Goal: Transaction & Acquisition: Purchase product/service

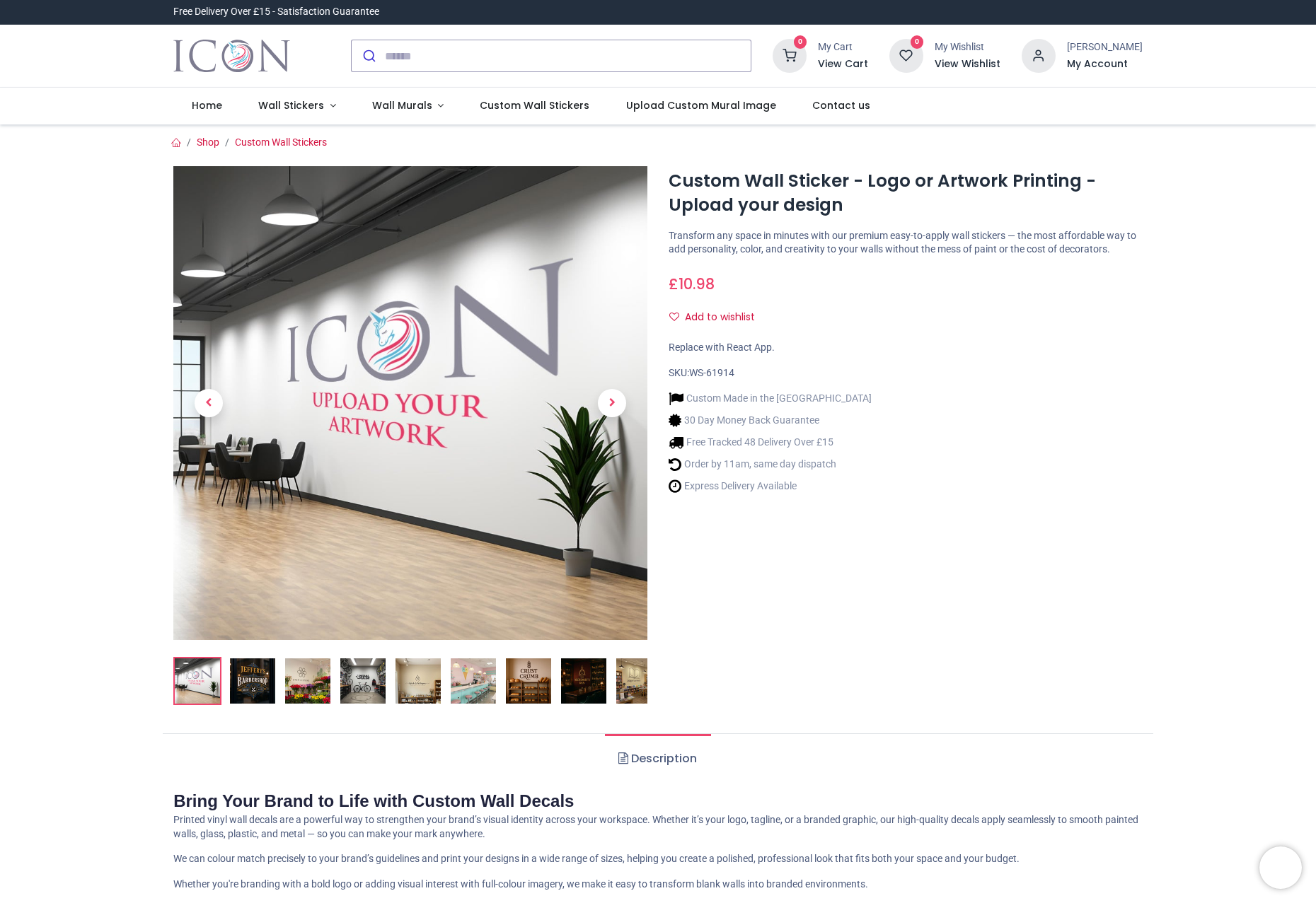
type input "**********"
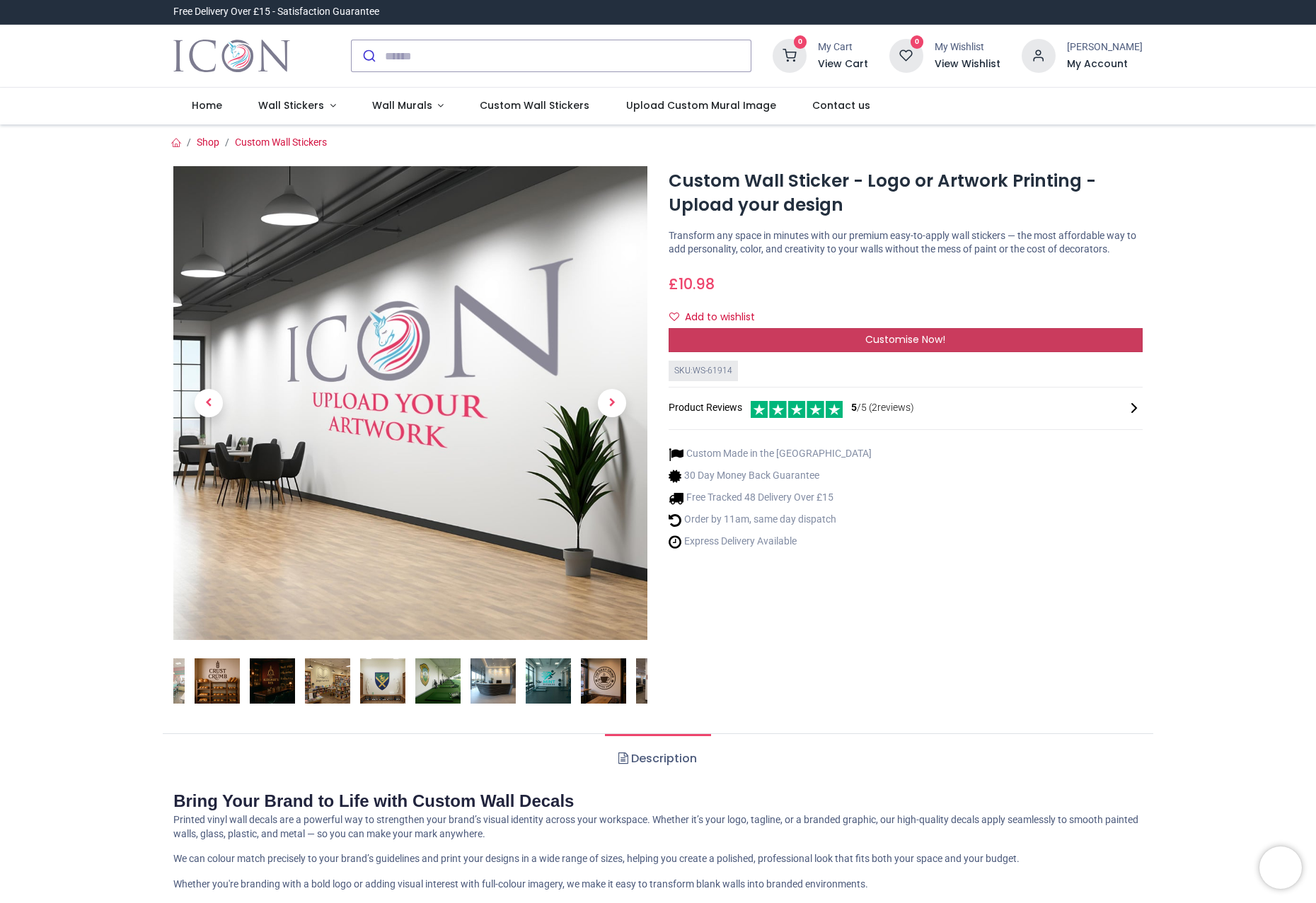
click at [915, 347] on span "Customise Now!" at bounding box center [905, 339] width 80 height 14
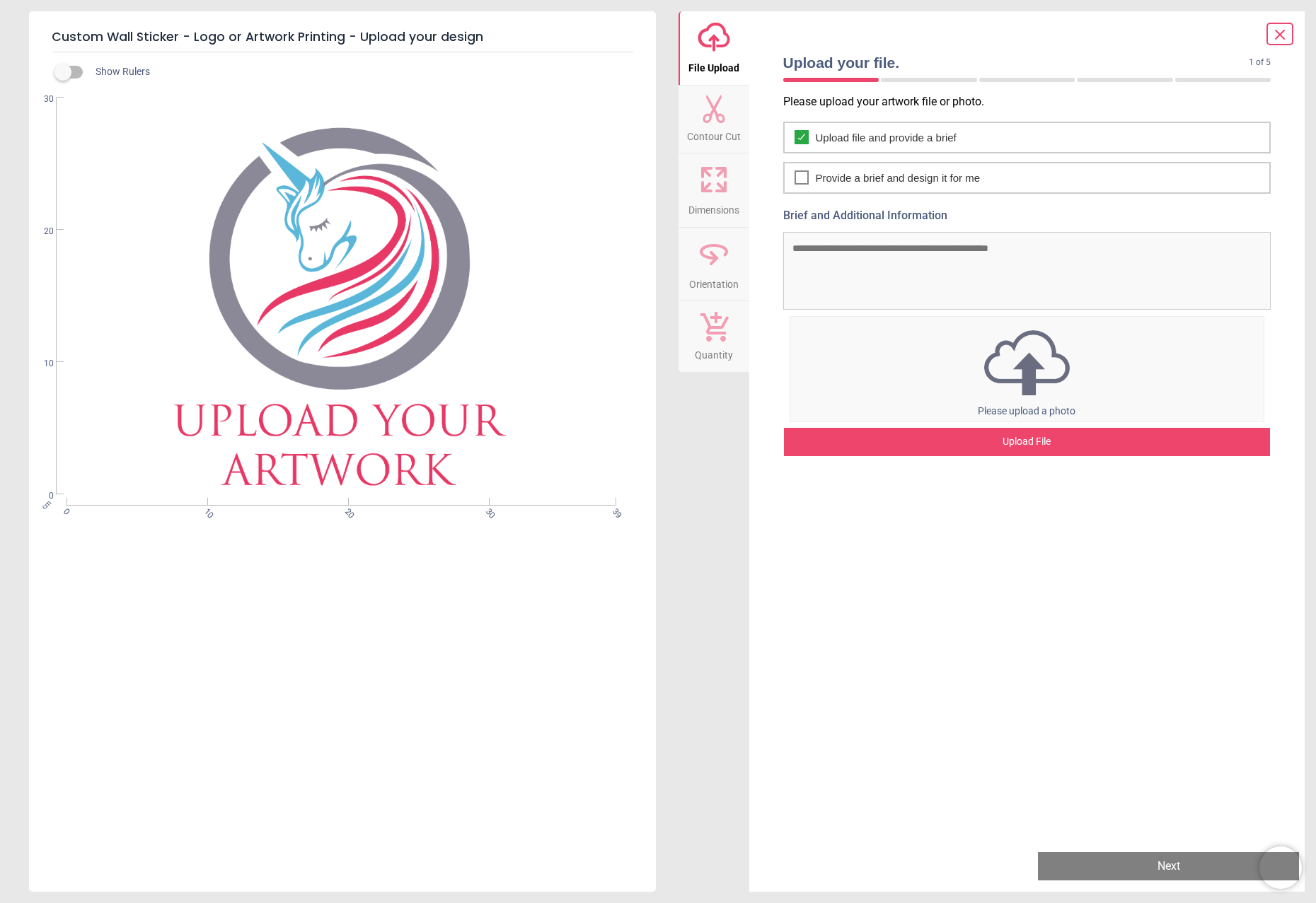
click at [1017, 440] on div "Upload File" at bounding box center [1027, 441] width 486 height 28
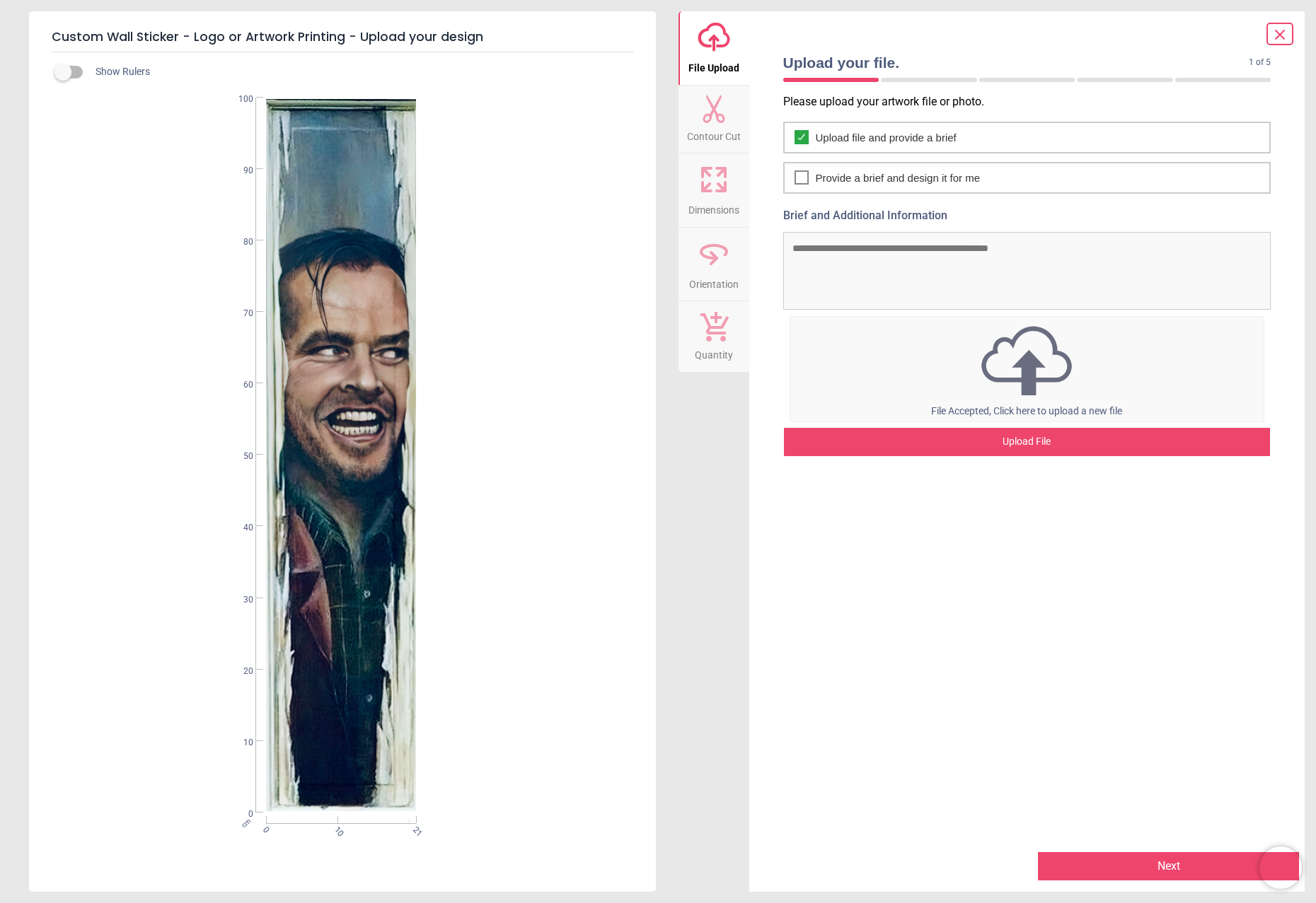
click at [1175, 871] on button "Next" at bounding box center [1168, 865] width 261 height 28
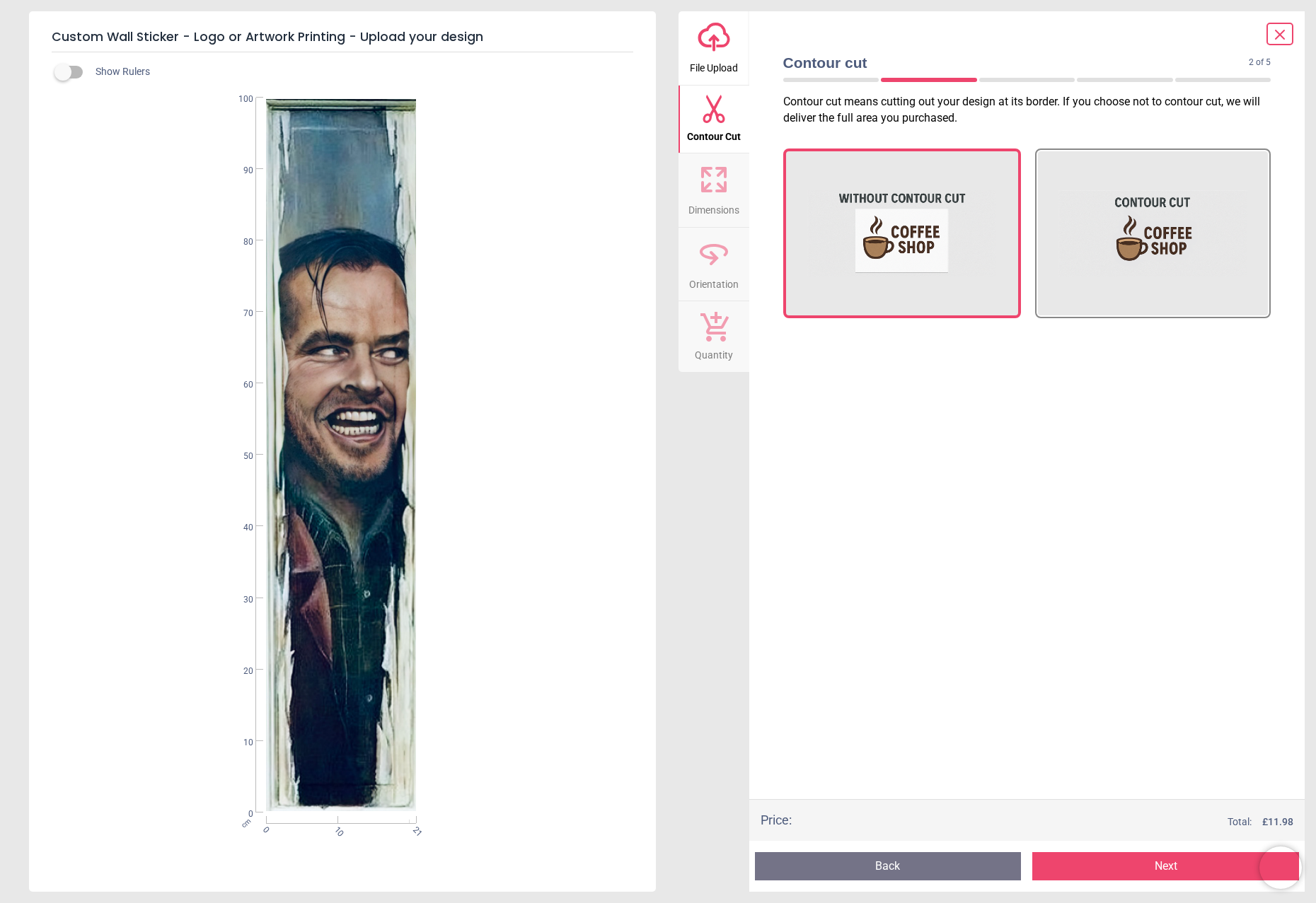
click at [1165, 866] on button "Next" at bounding box center [1166, 865] width 267 height 28
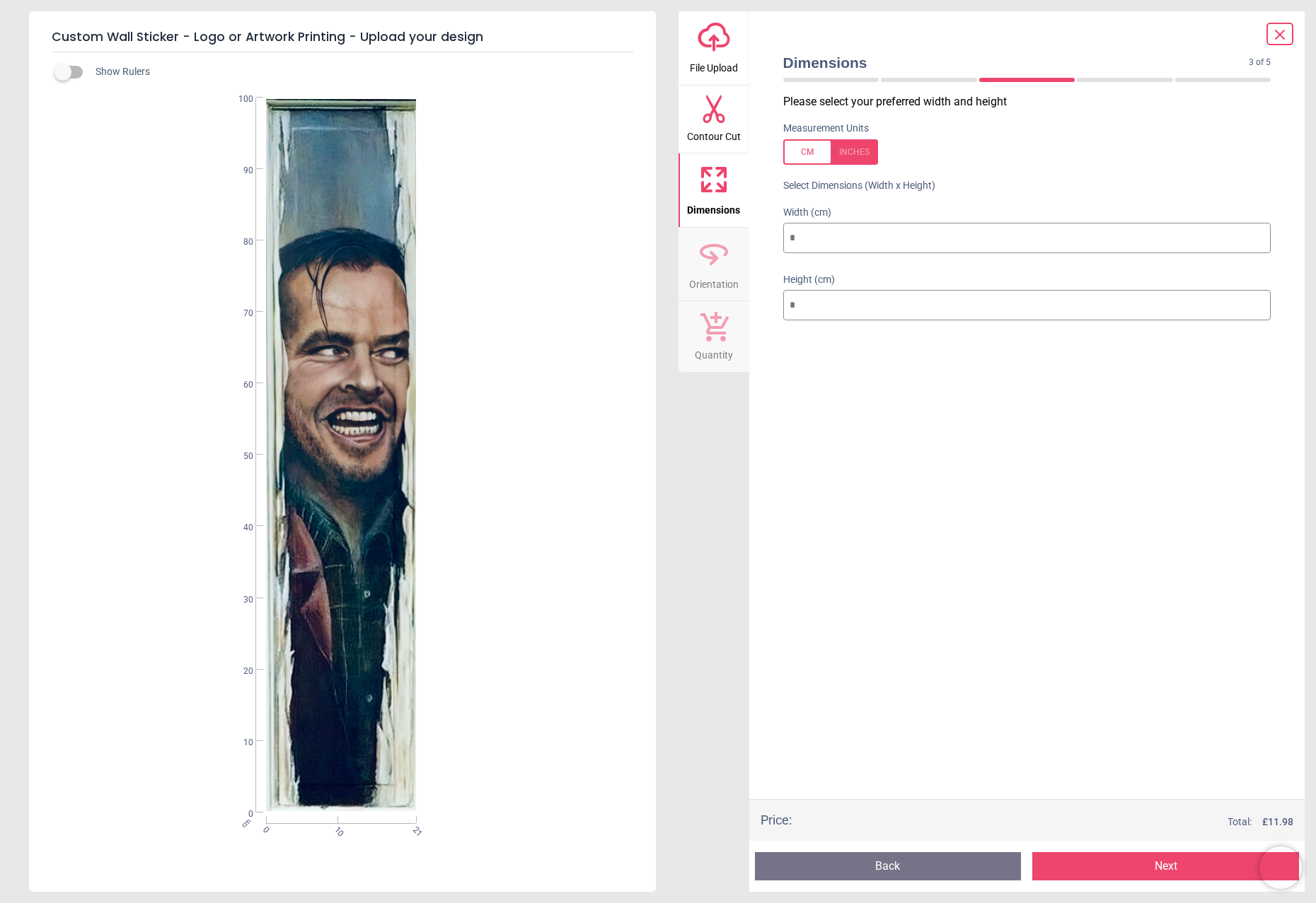
click at [1175, 865] on button "Next" at bounding box center [1166, 865] width 267 height 28
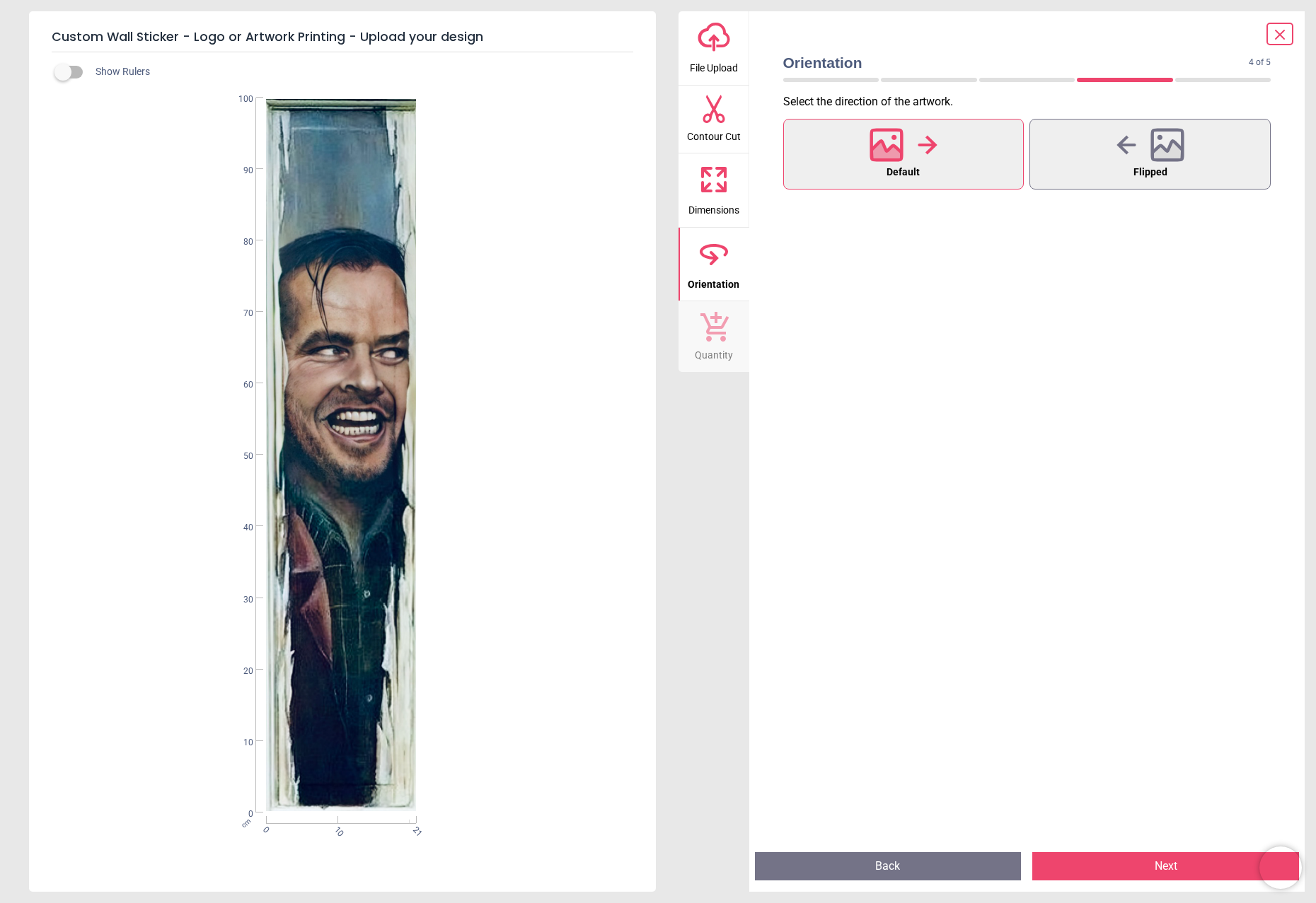
click at [1175, 865] on button "Next" at bounding box center [1166, 865] width 267 height 28
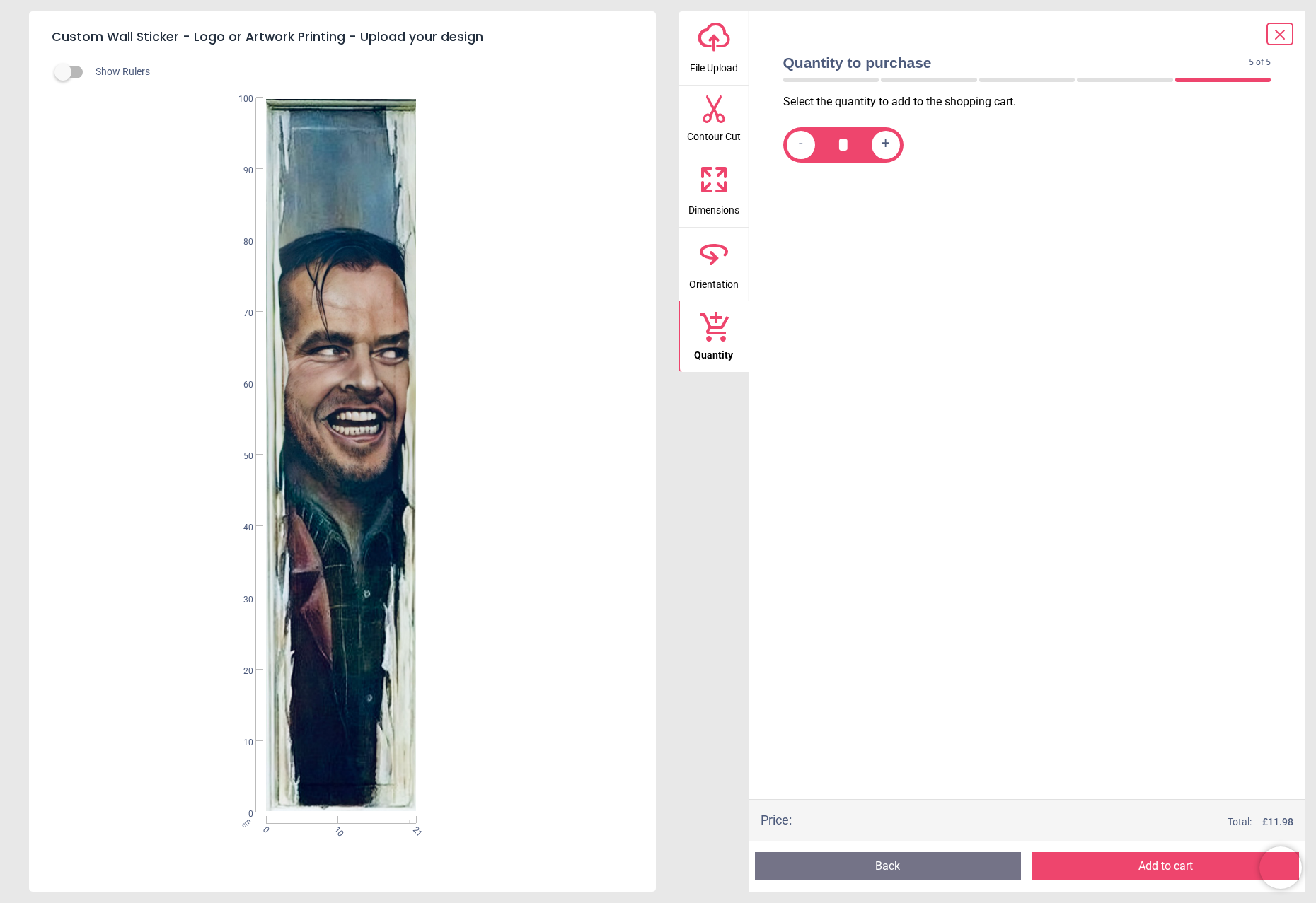
click at [1175, 865] on button "Add to cart" at bounding box center [1166, 865] width 267 height 28
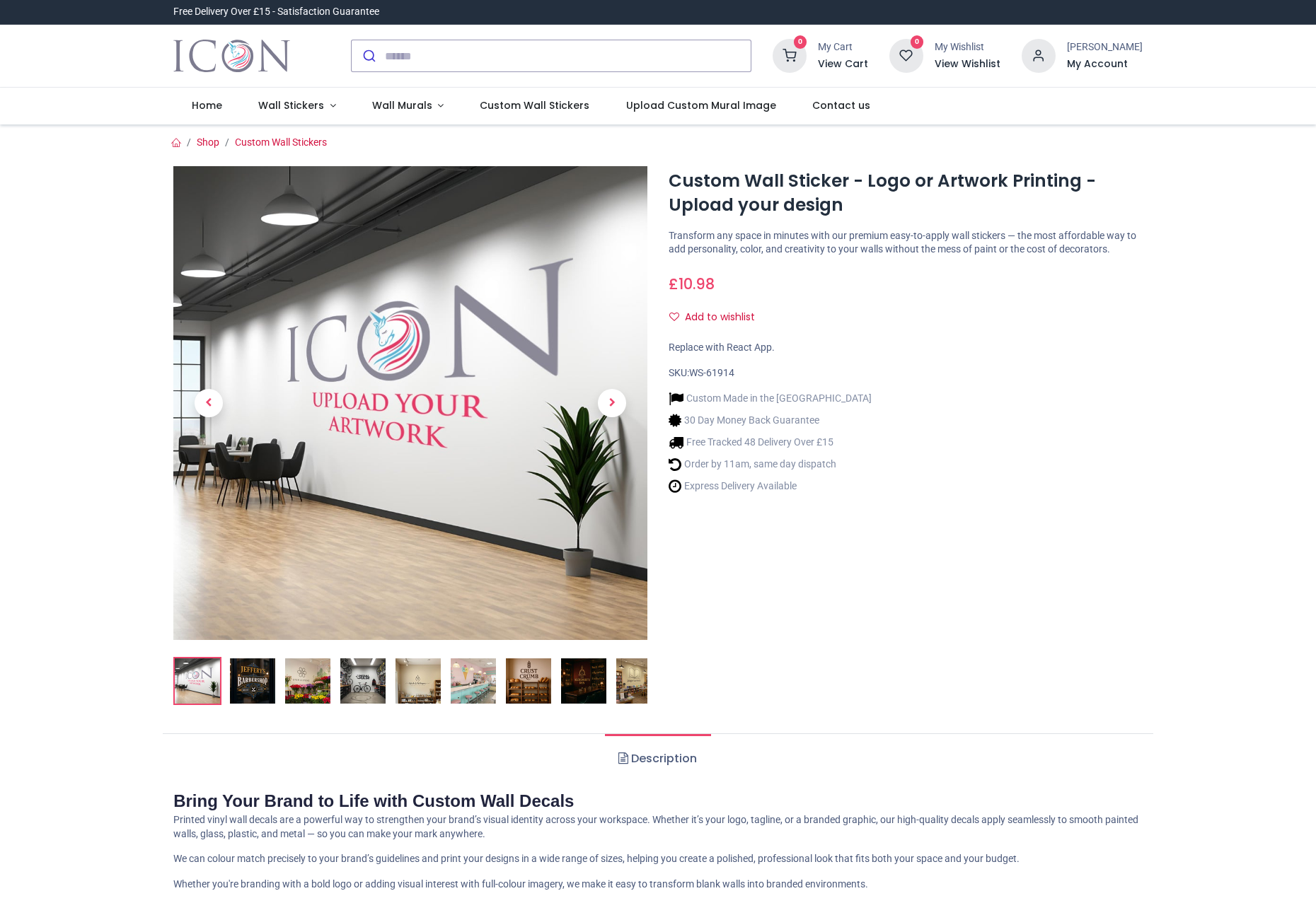
type input "**********"
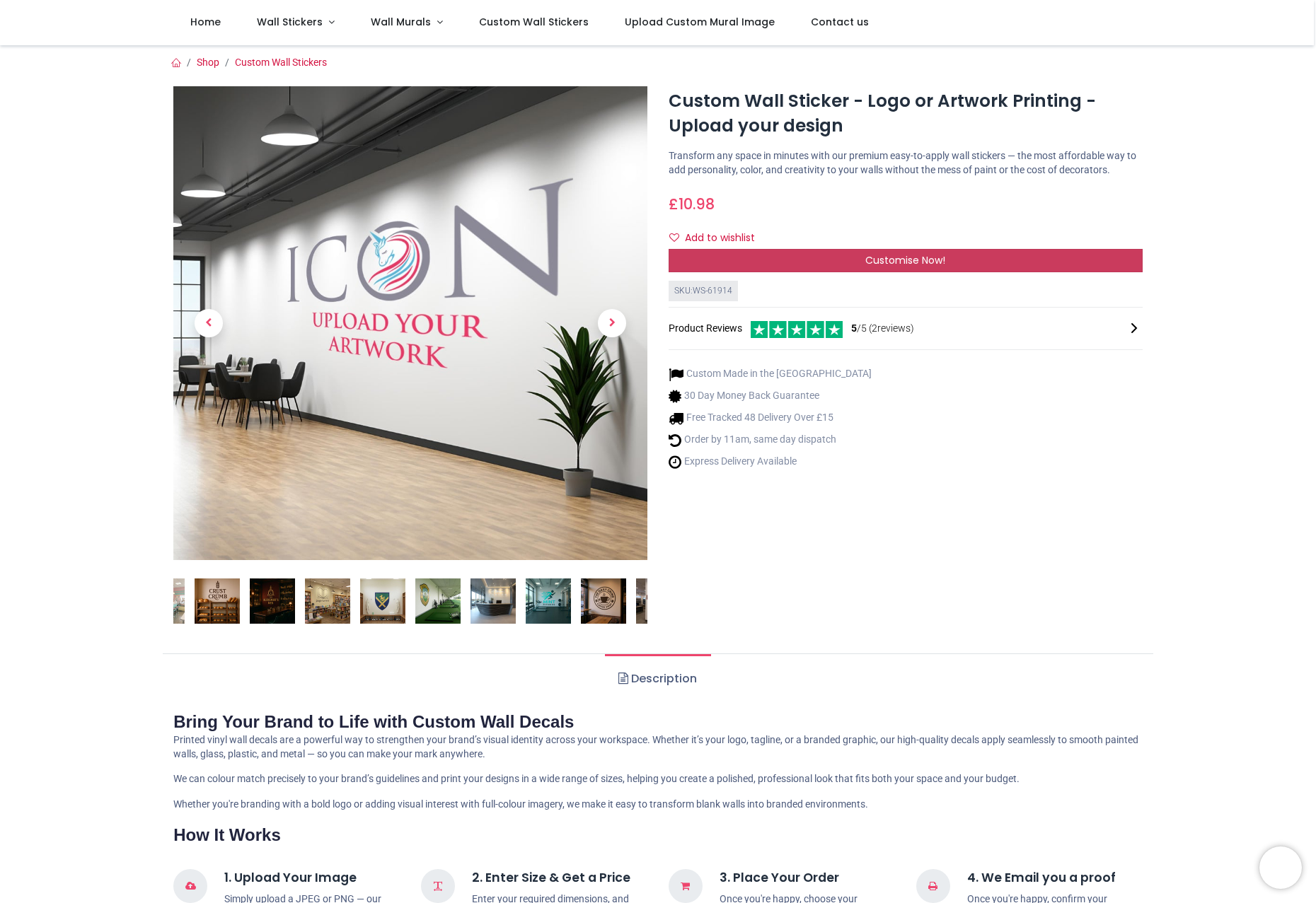
click at [903, 267] on span "Customise Now!" at bounding box center [905, 260] width 80 height 14
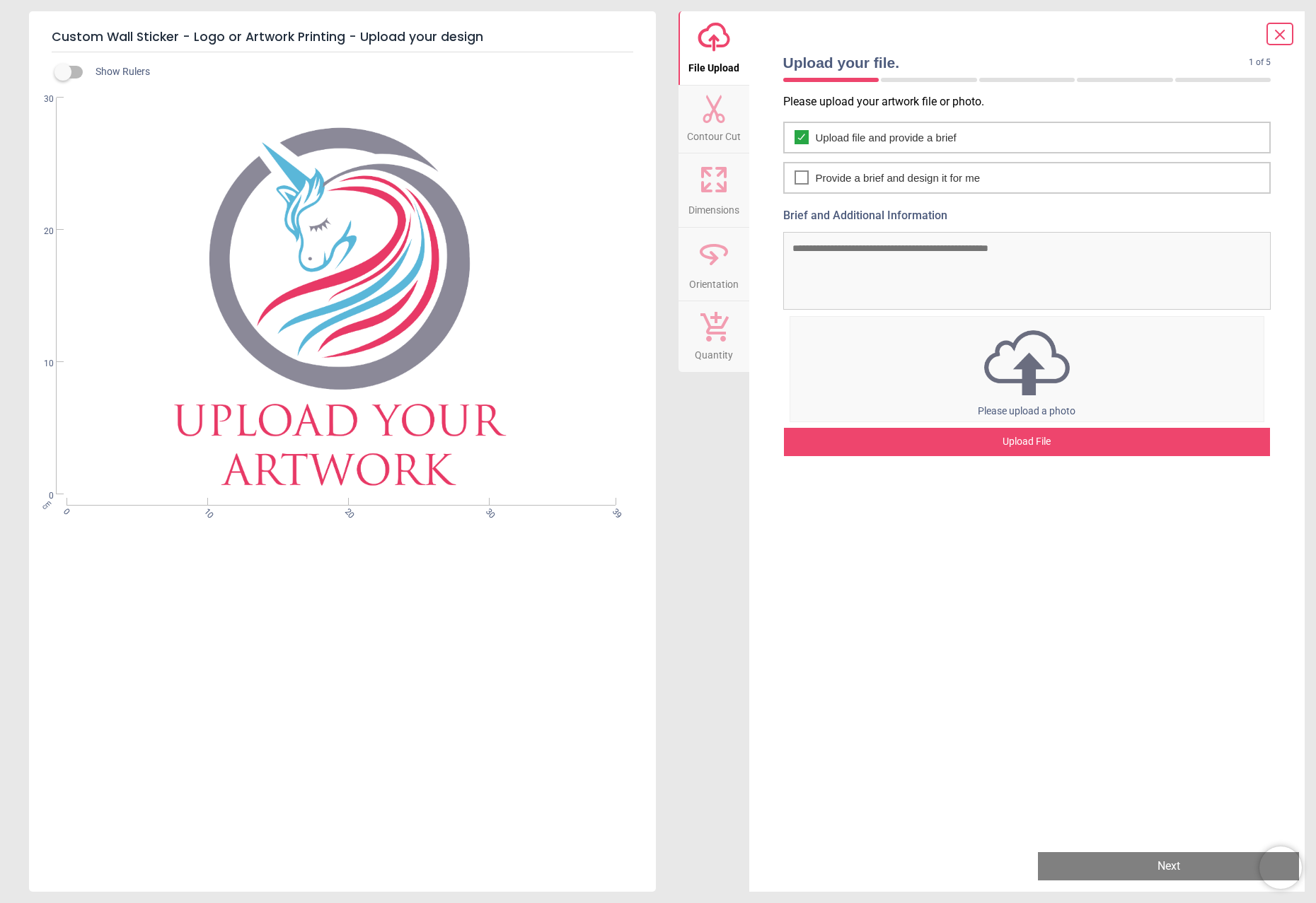
click at [1030, 441] on div "Upload File" at bounding box center [1027, 441] width 486 height 28
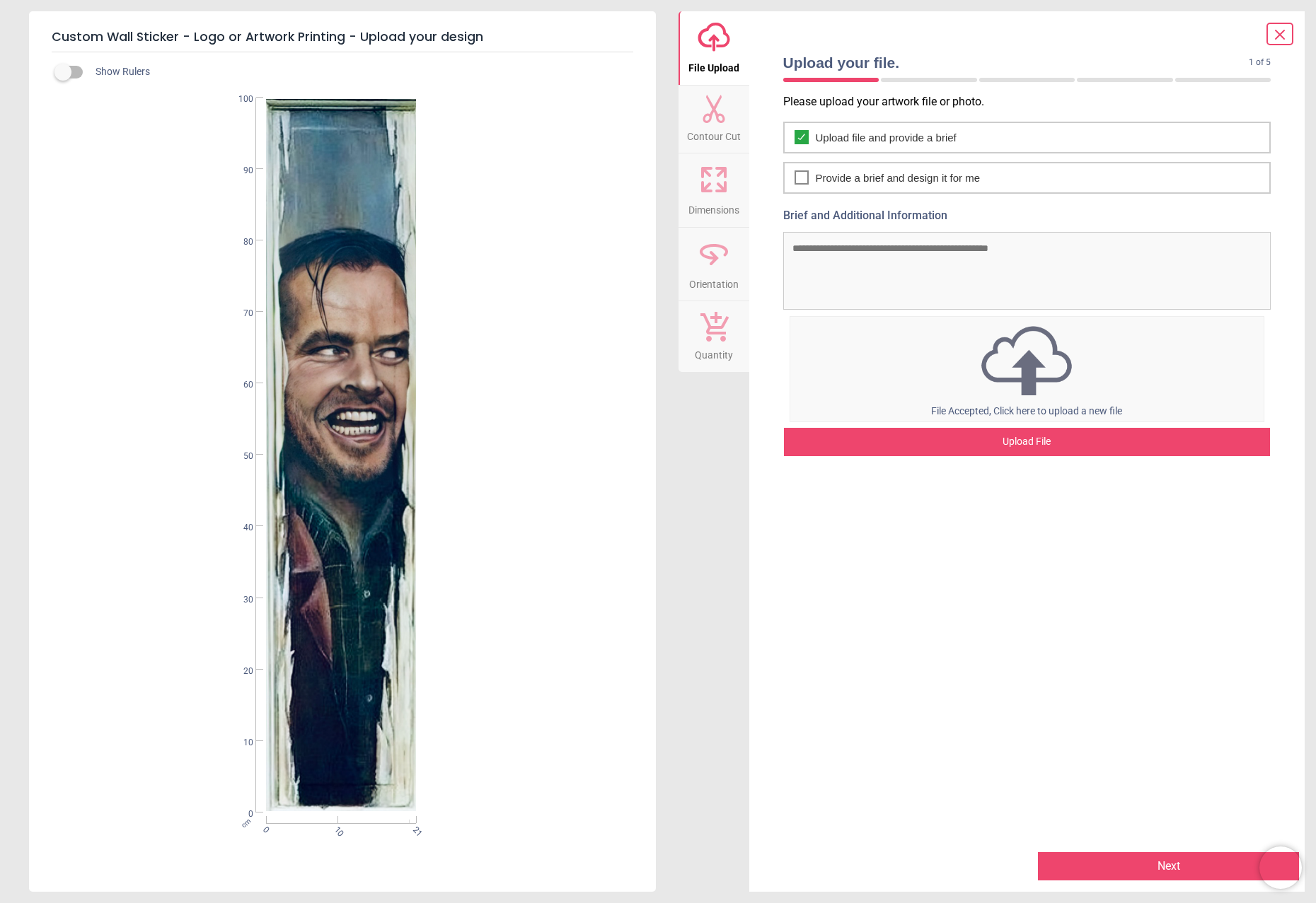
click at [1166, 871] on button "Next" at bounding box center [1168, 865] width 261 height 28
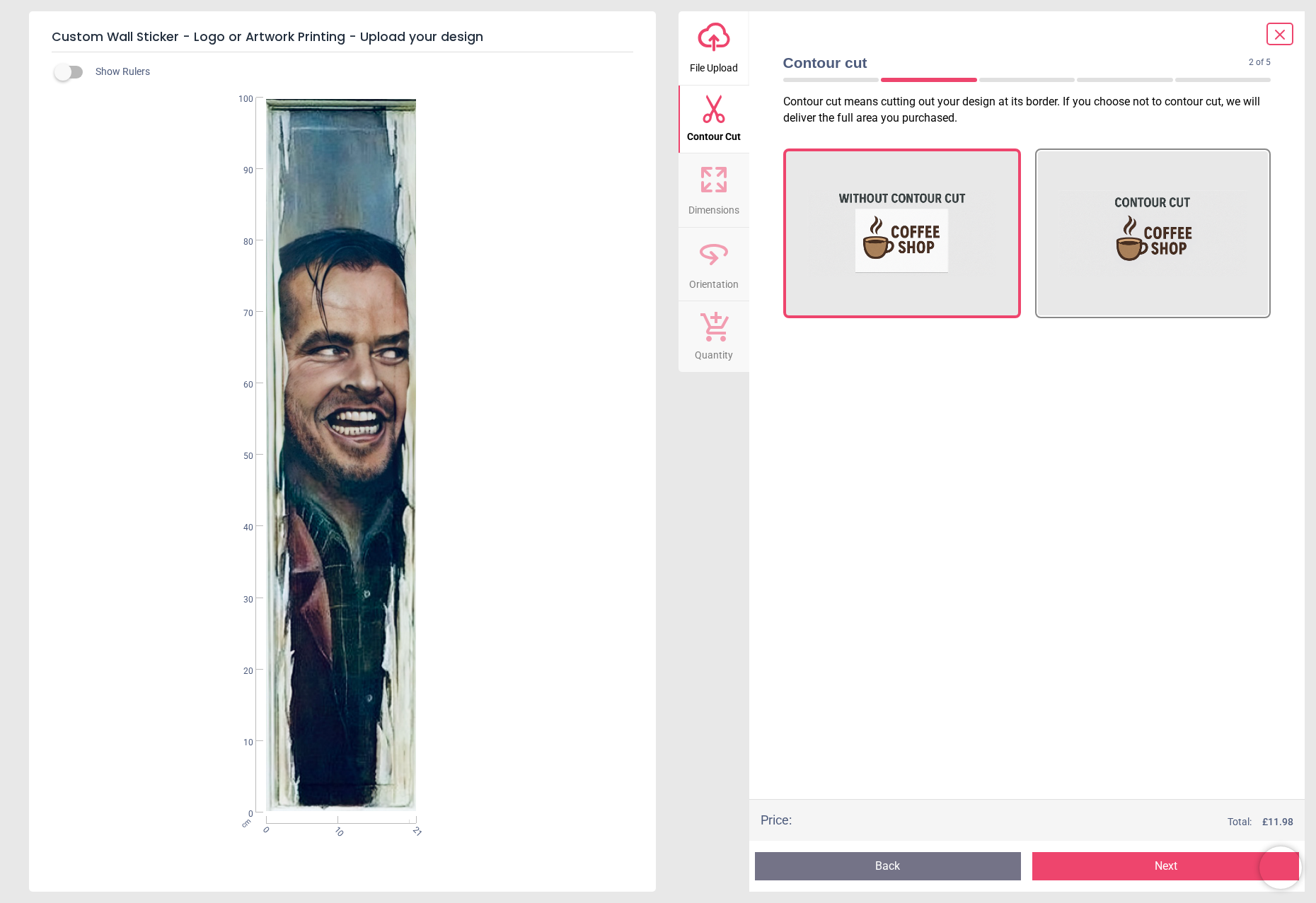
click at [1166, 874] on button "Next" at bounding box center [1166, 865] width 267 height 28
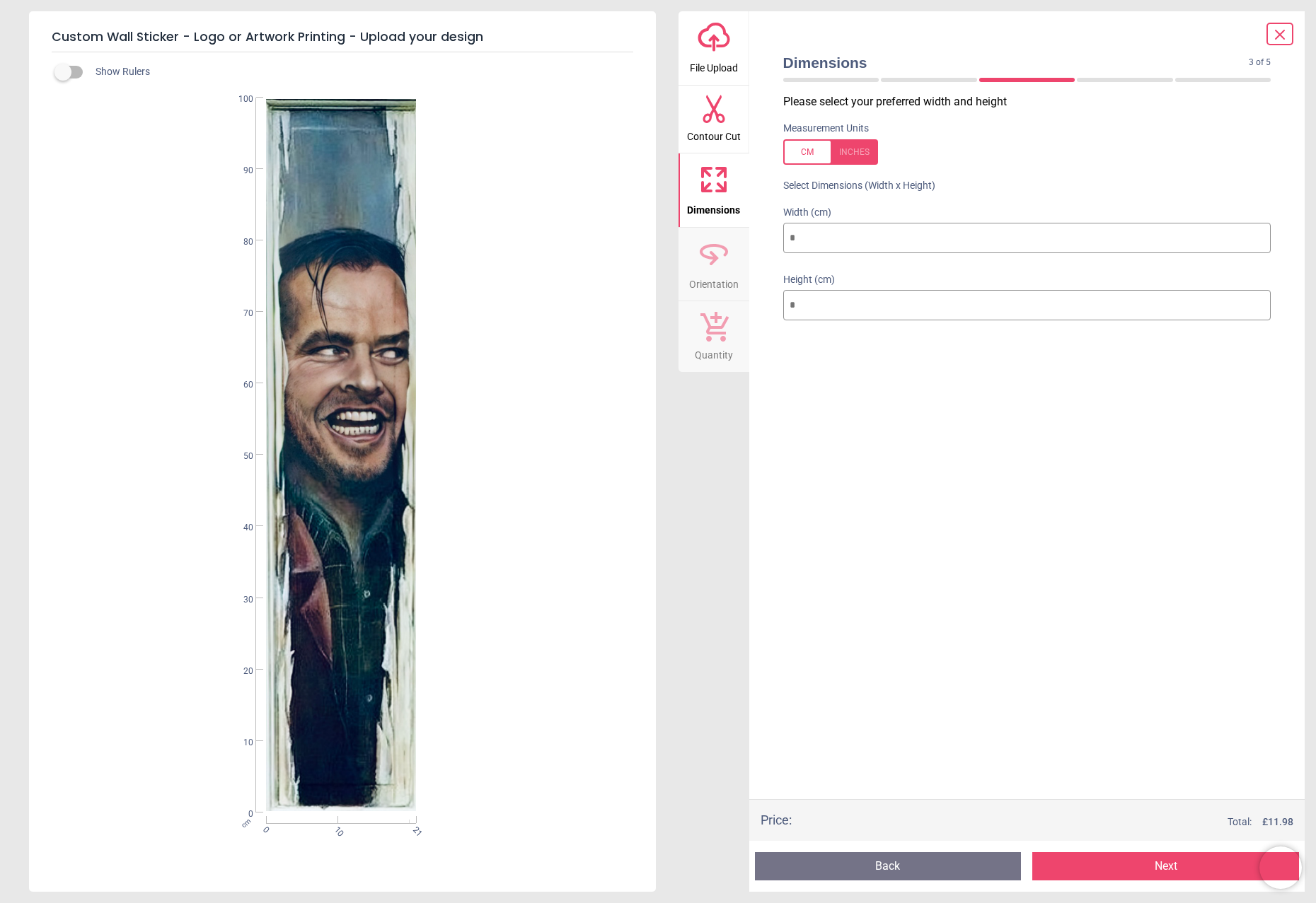
click at [1152, 869] on button "Next" at bounding box center [1166, 865] width 267 height 28
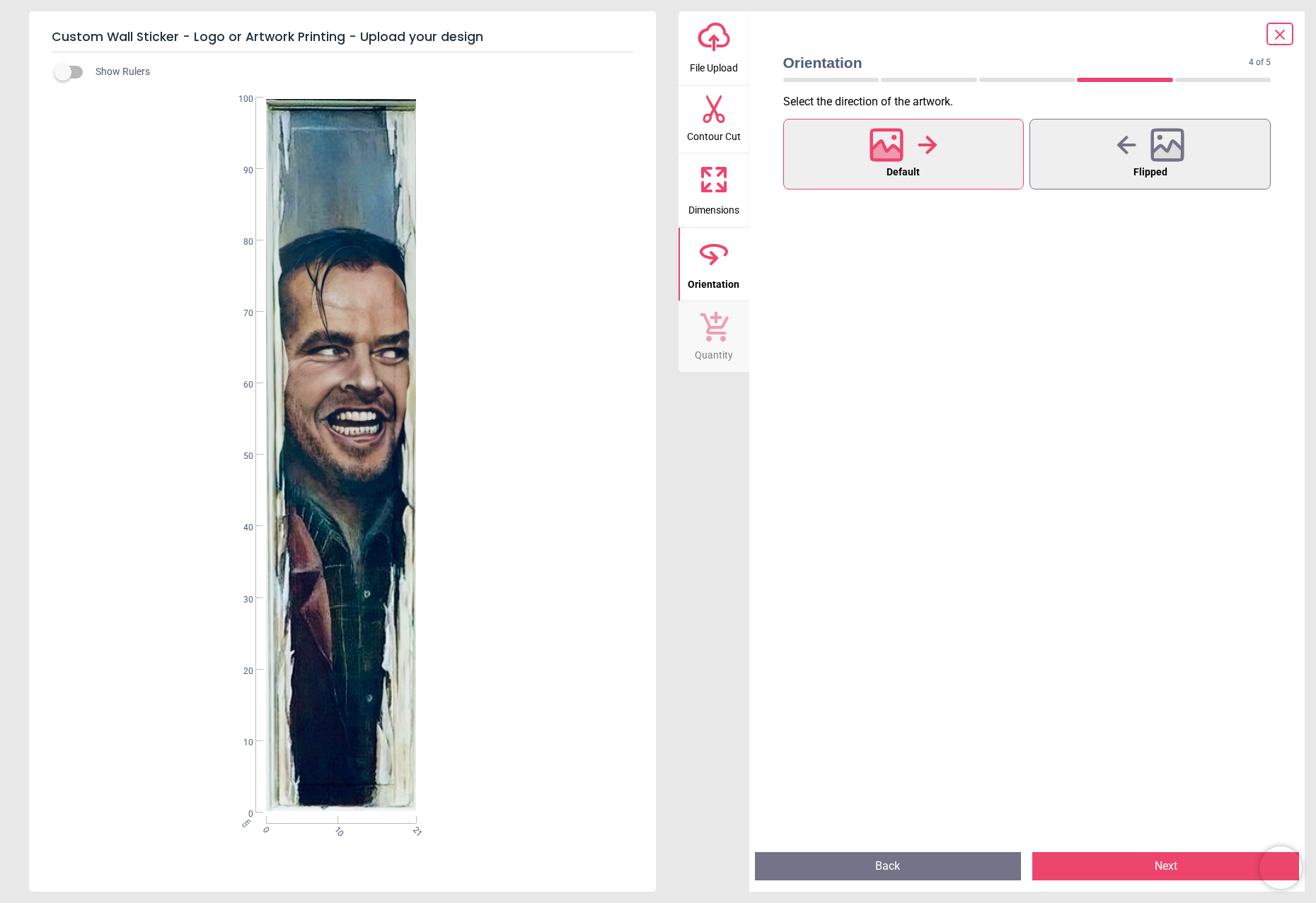
click at [1152, 869] on button "Next" at bounding box center [1166, 865] width 267 height 28
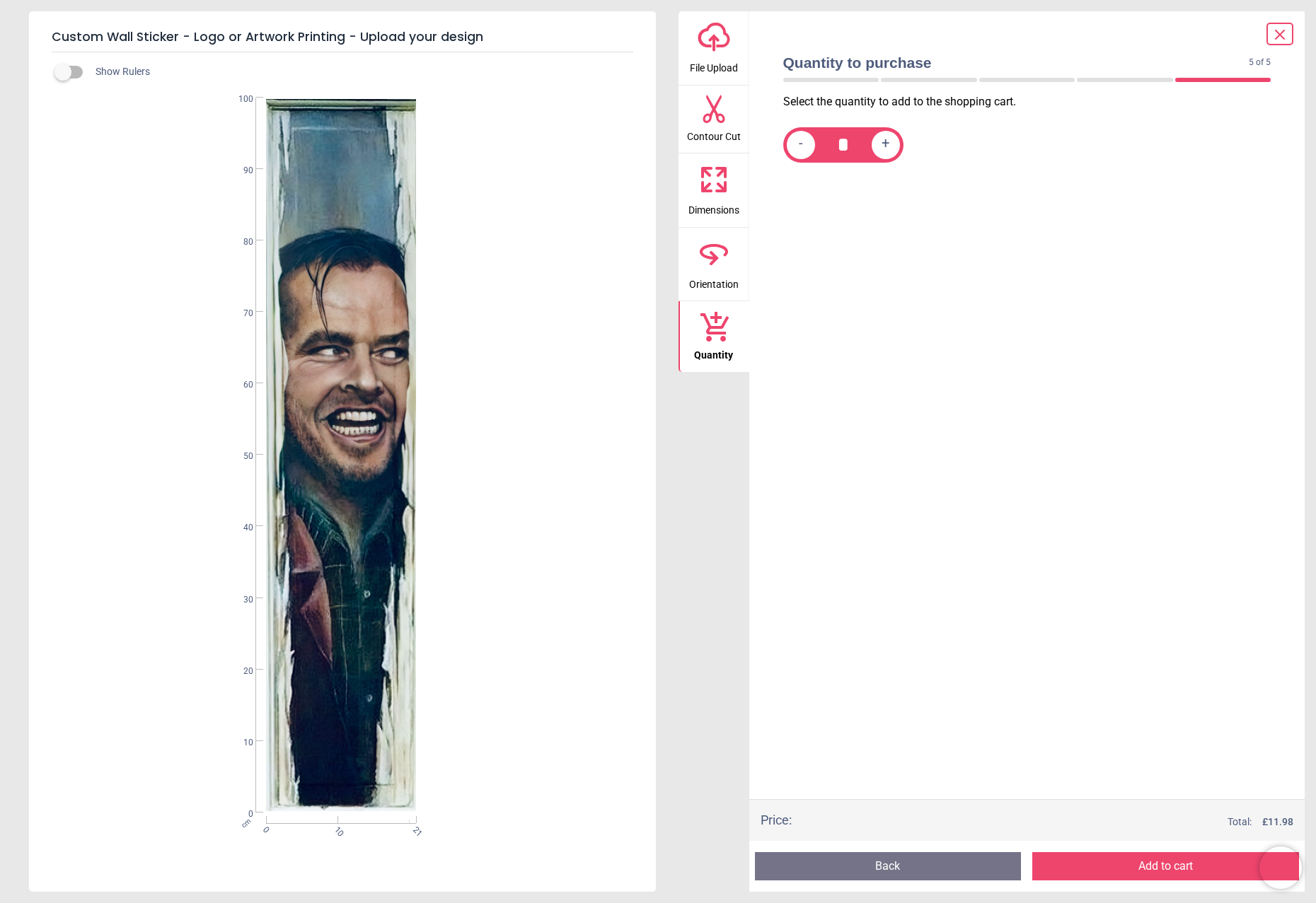
click at [1152, 869] on button "Add to cart" at bounding box center [1166, 865] width 267 height 28
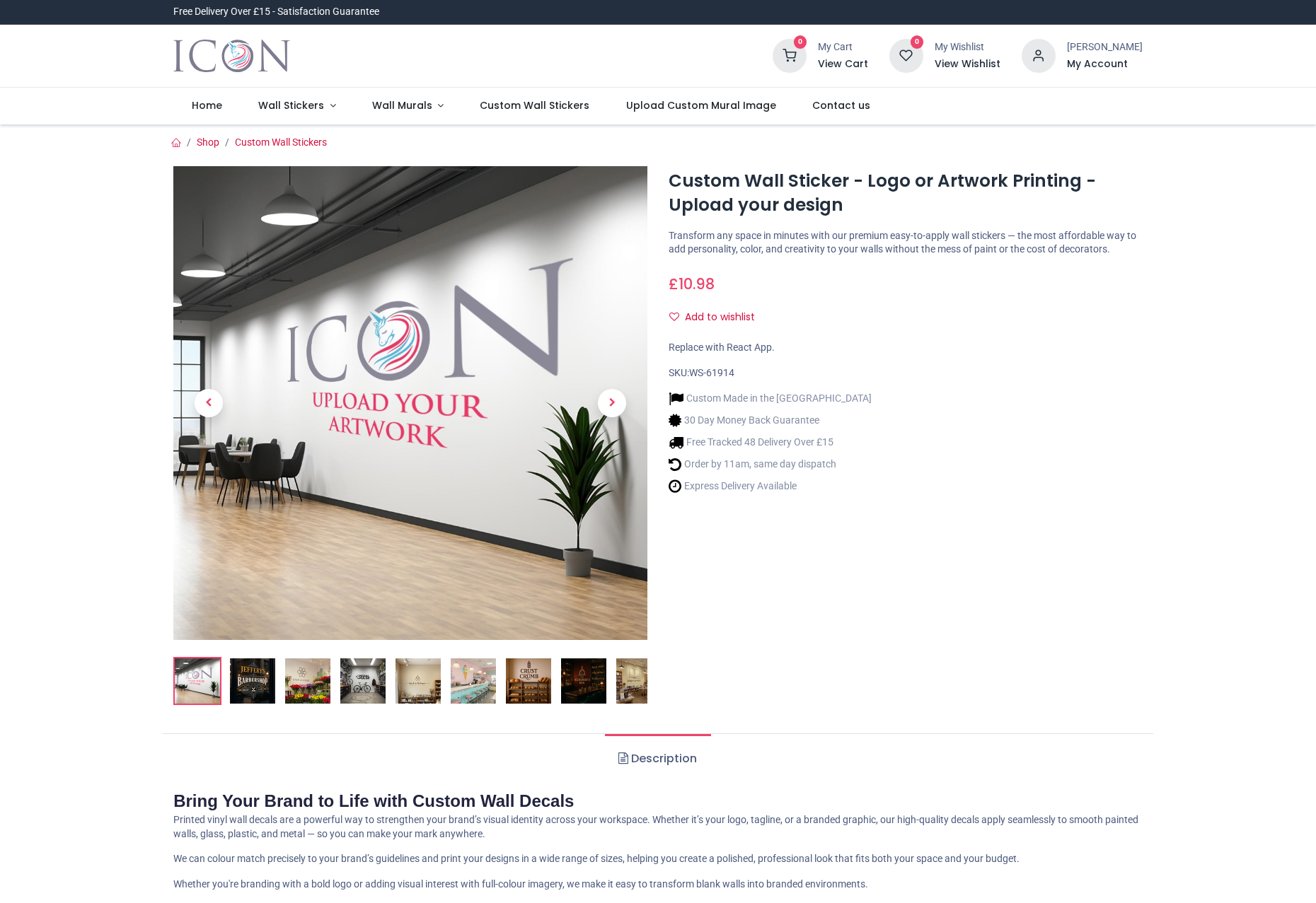
type input "**********"
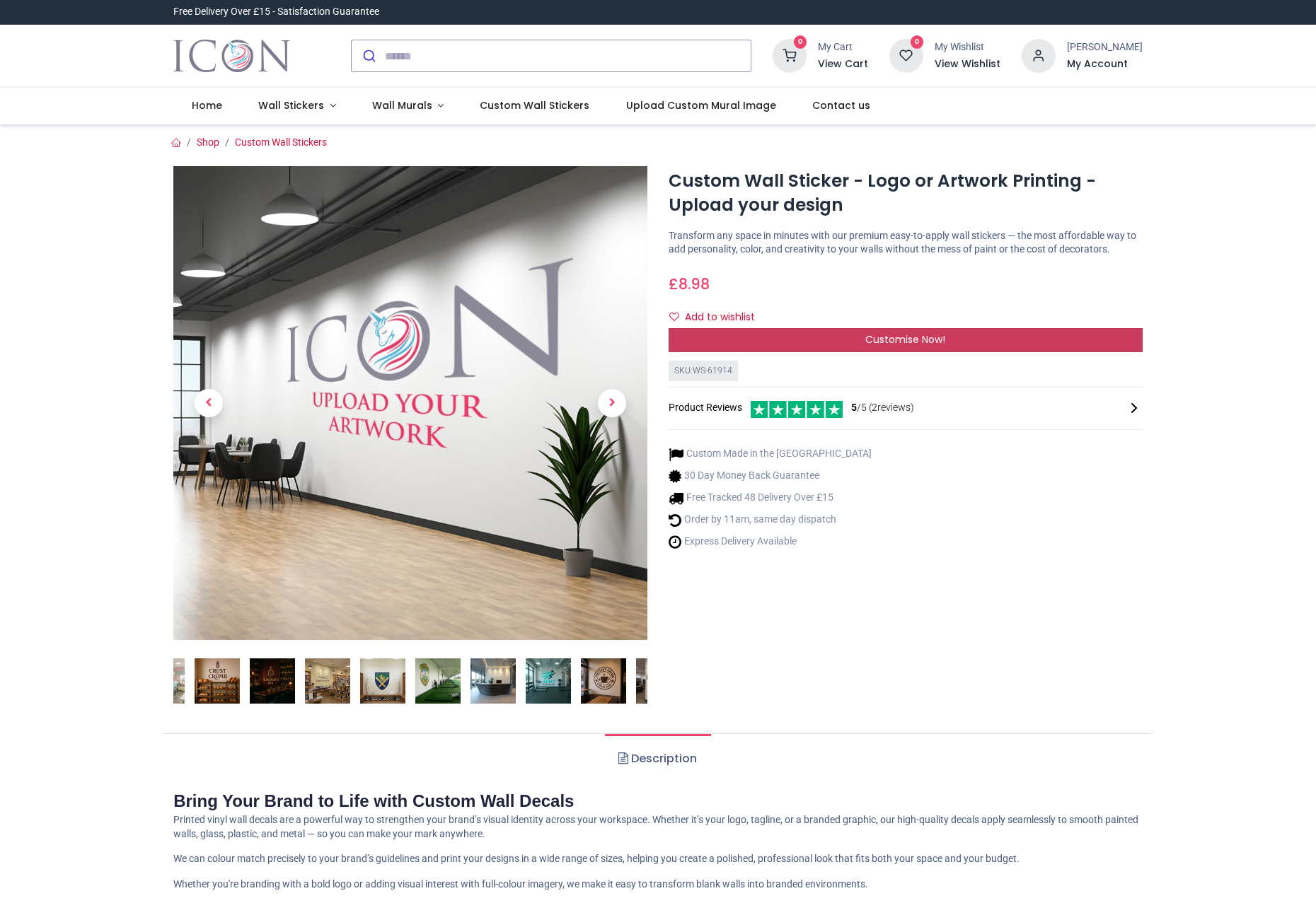
click at [912, 347] on span "Customise Now!" at bounding box center [905, 339] width 80 height 14
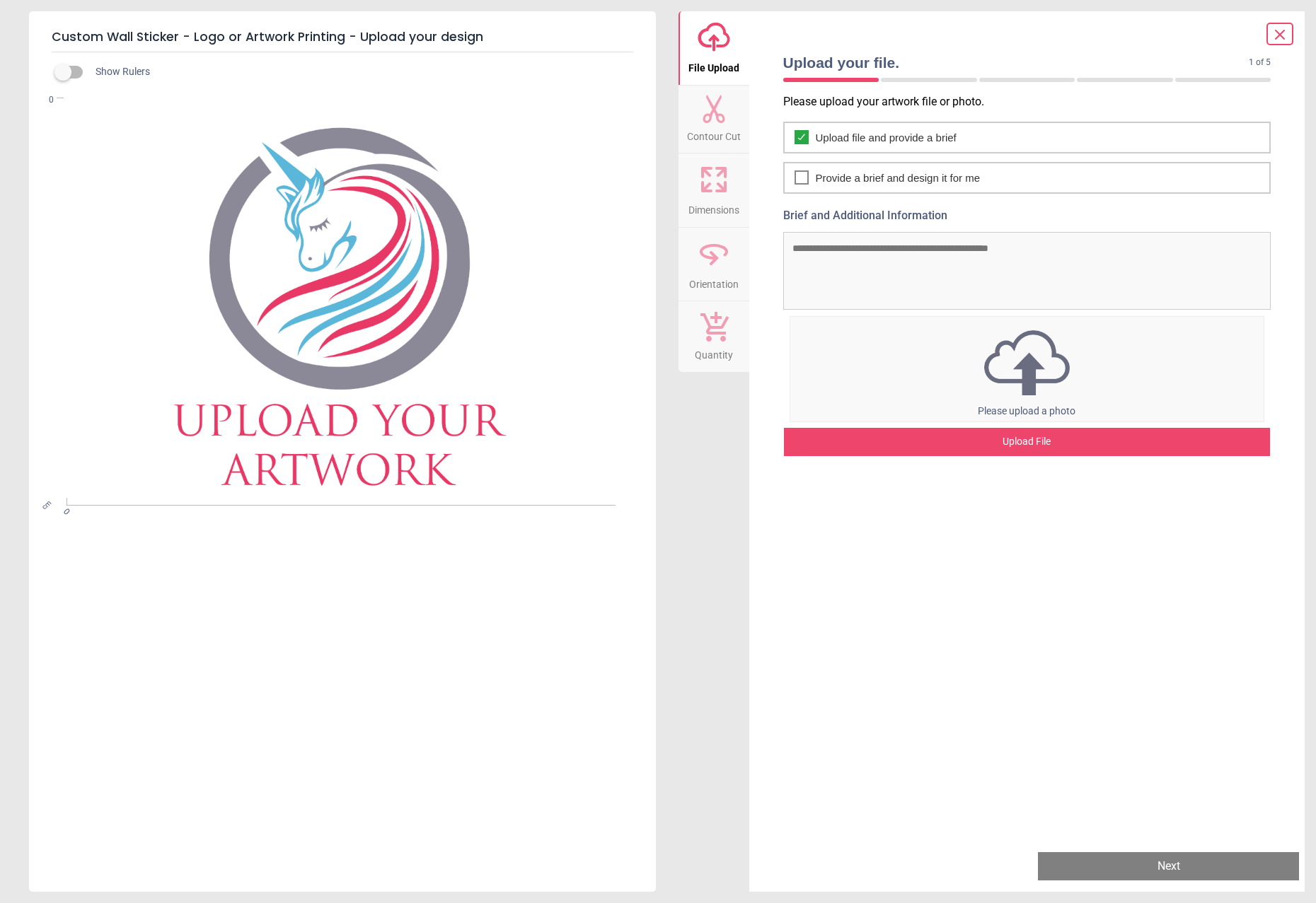
click at [1037, 436] on div "Upload File" at bounding box center [1027, 441] width 486 height 28
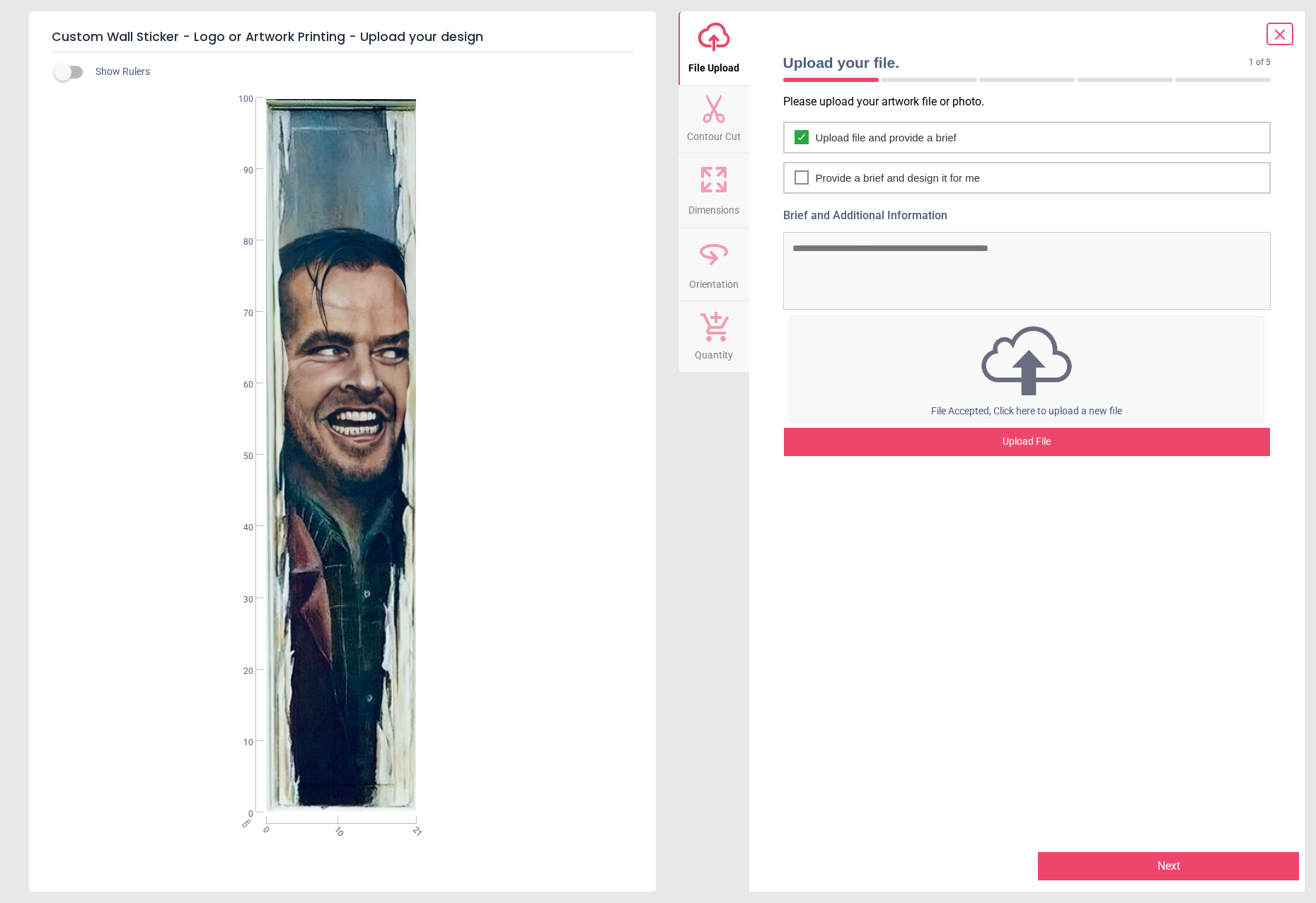
click at [1179, 860] on button "Next" at bounding box center [1168, 865] width 261 height 28
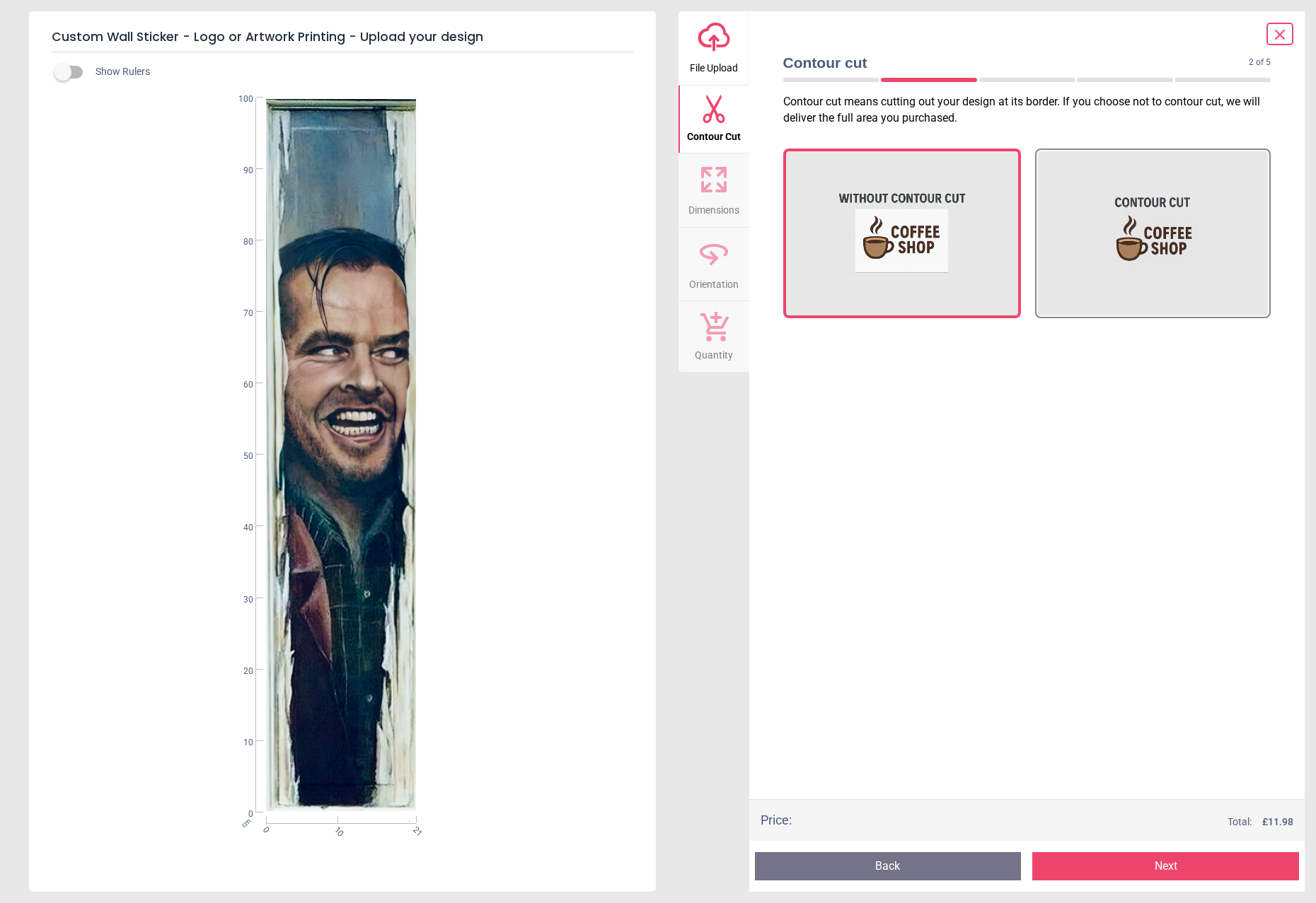
click at [1168, 865] on button "Next" at bounding box center [1166, 865] width 267 height 28
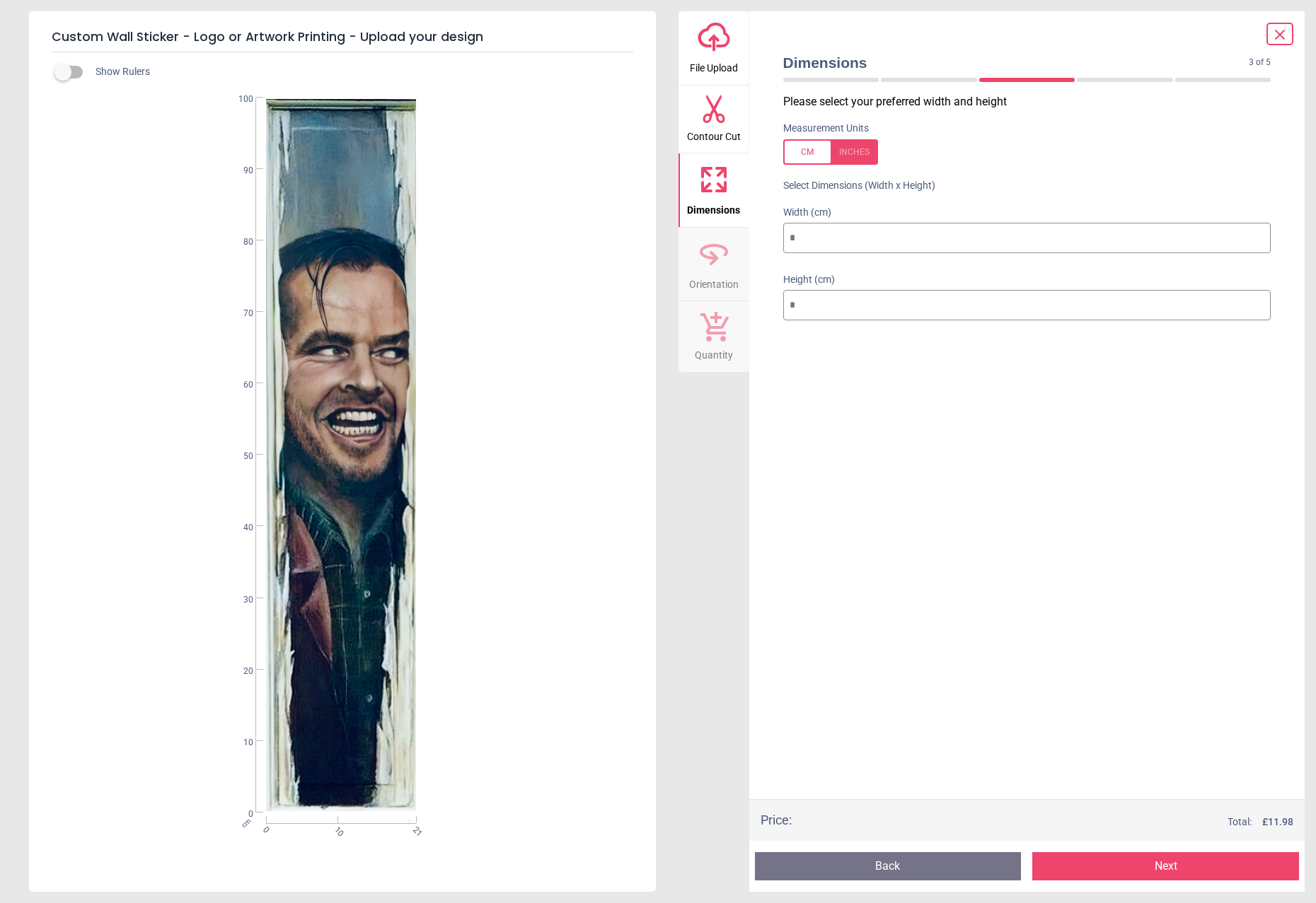
click at [1168, 865] on button "Next" at bounding box center [1166, 865] width 267 height 28
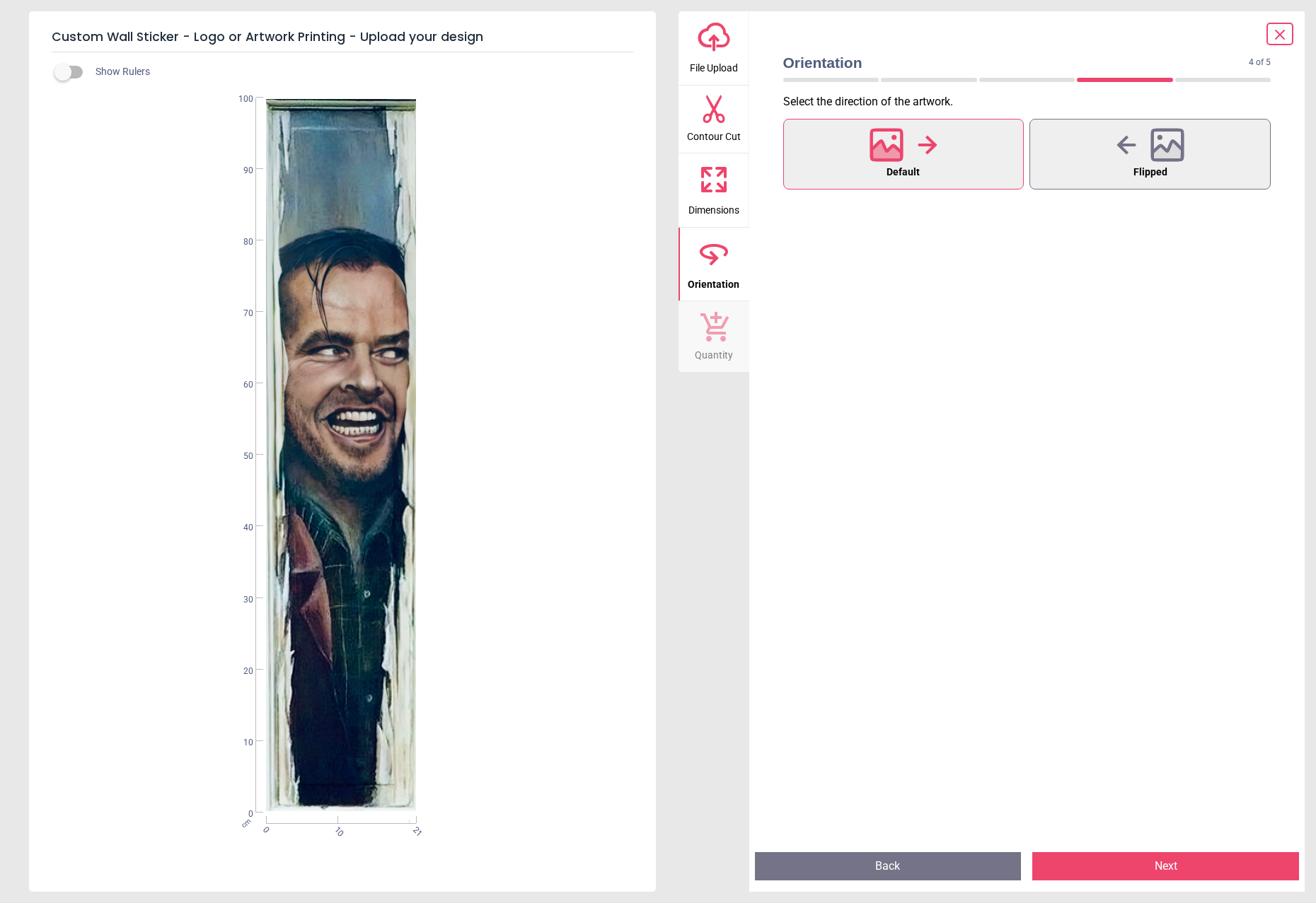
click at [1168, 865] on button "Next" at bounding box center [1166, 865] width 267 height 28
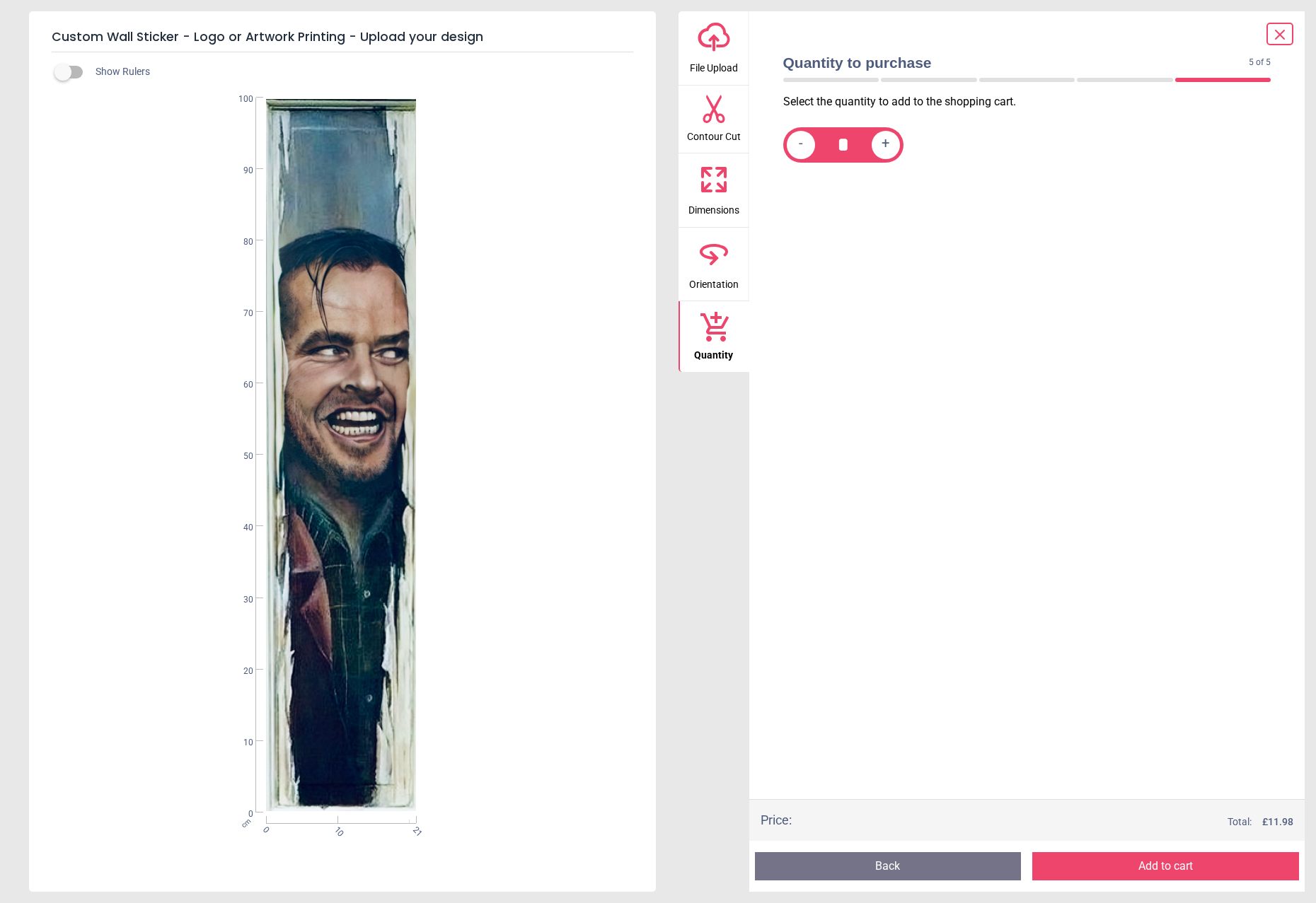
click at [1168, 865] on button "Add to cart" at bounding box center [1166, 865] width 267 height 28
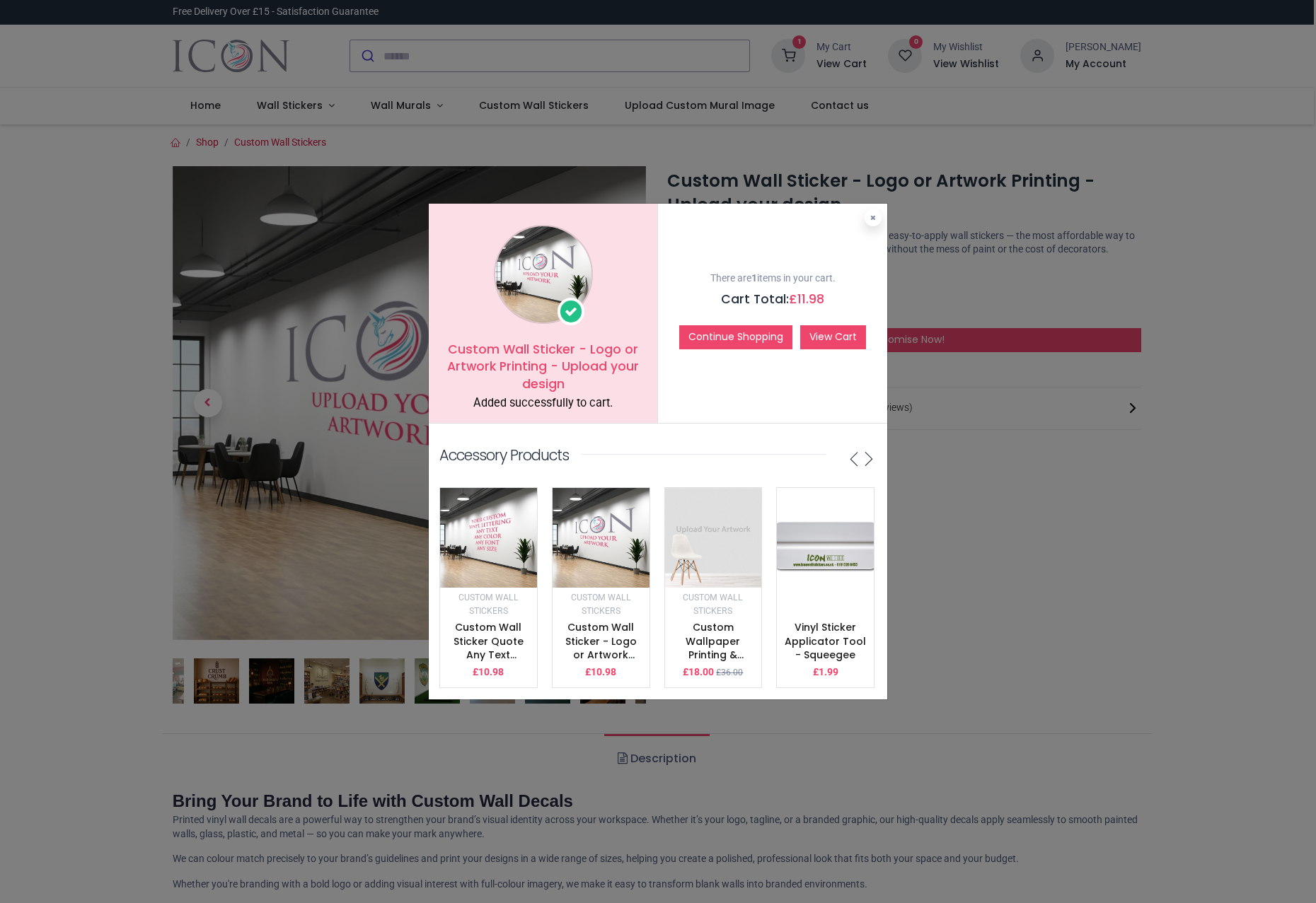
click at [823, 337] on link "View Cart" at bounding box center [832, 337] width 66 height 24
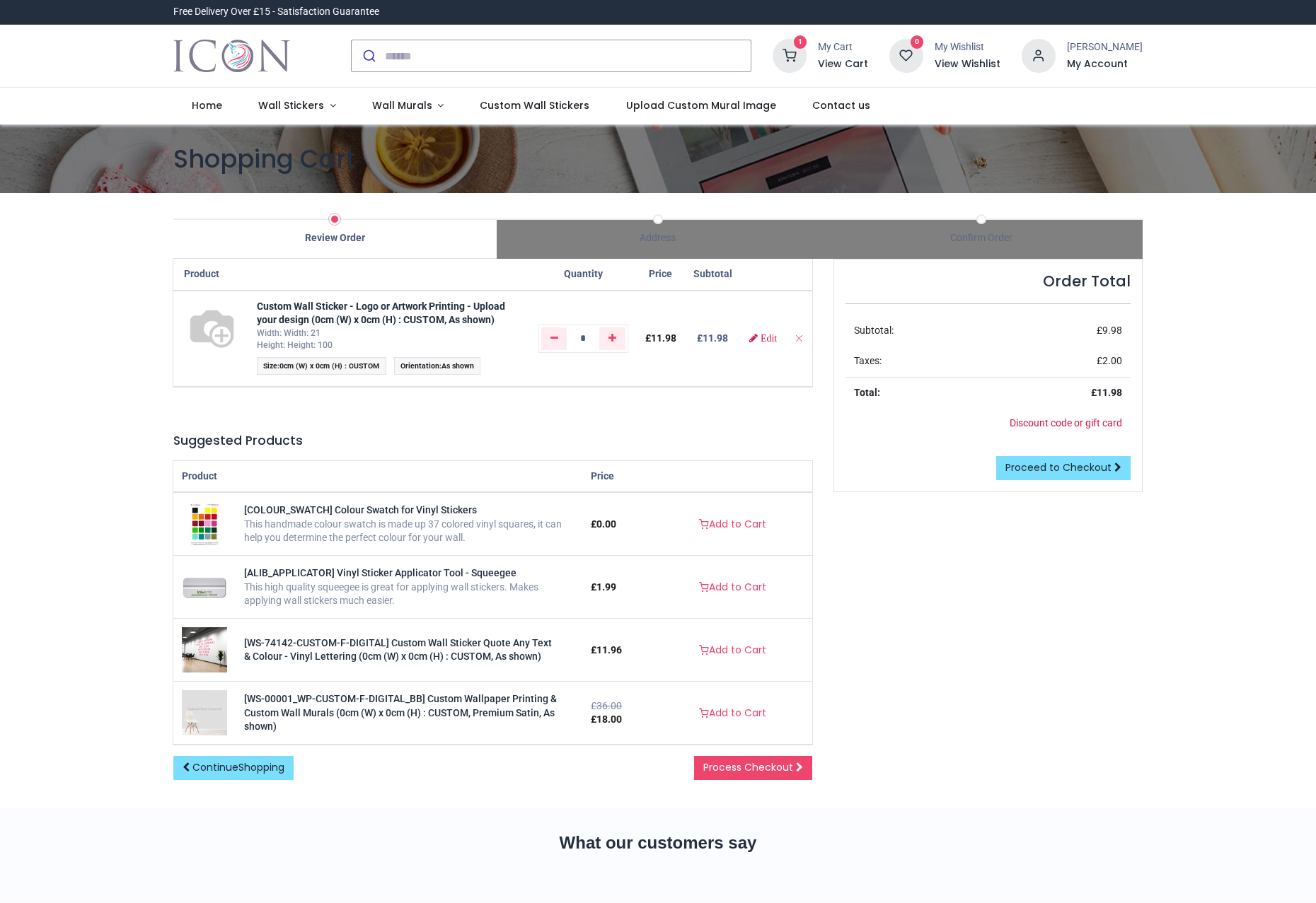
type input "**********"
click at [1091, 467] on span "Proceed to Checkout" at bounding box center [1058, 467] width 106 height 14
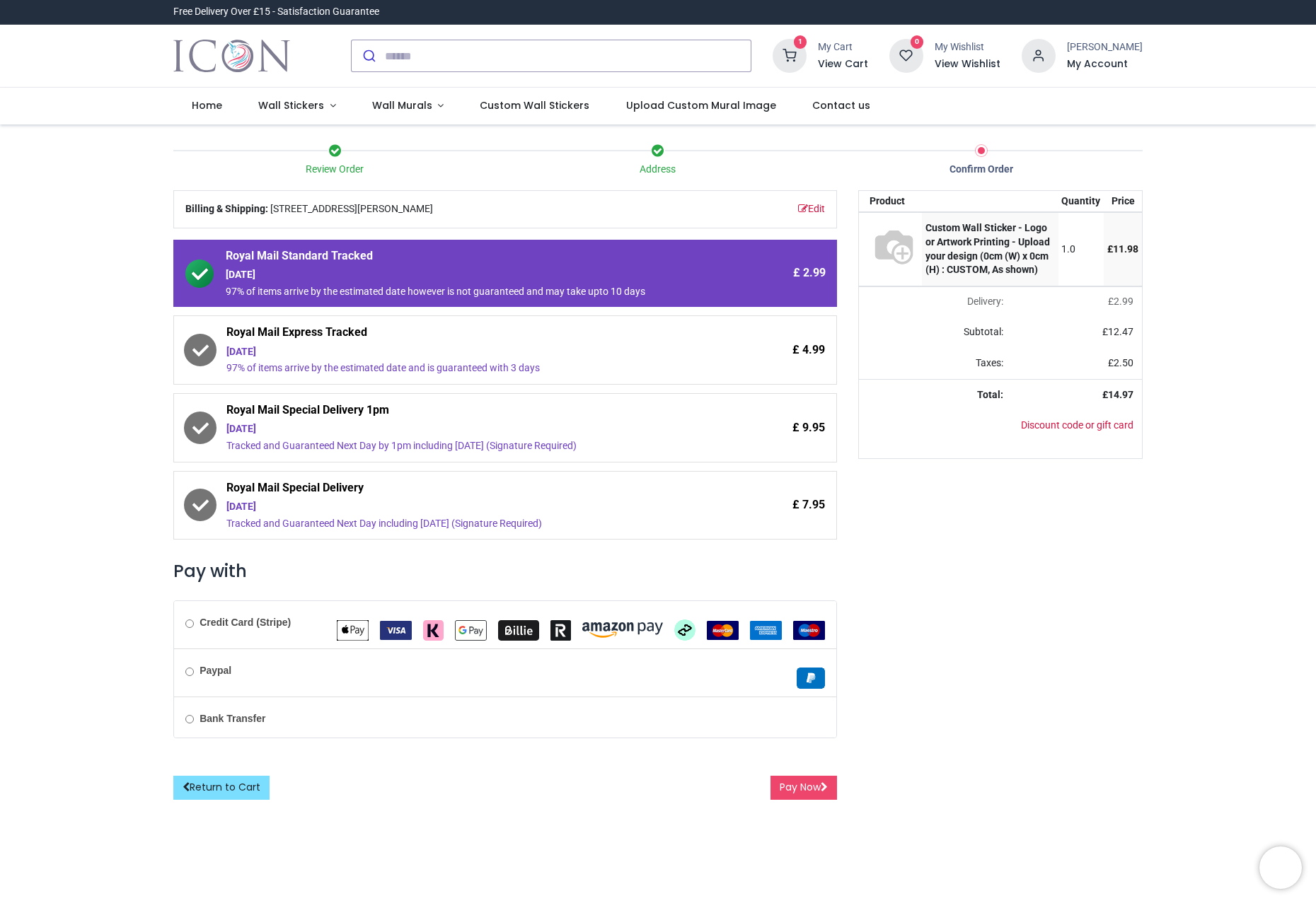
click at [291, 345] on div "[DATE]" at bounding box center [466, 352] width 479 height 14
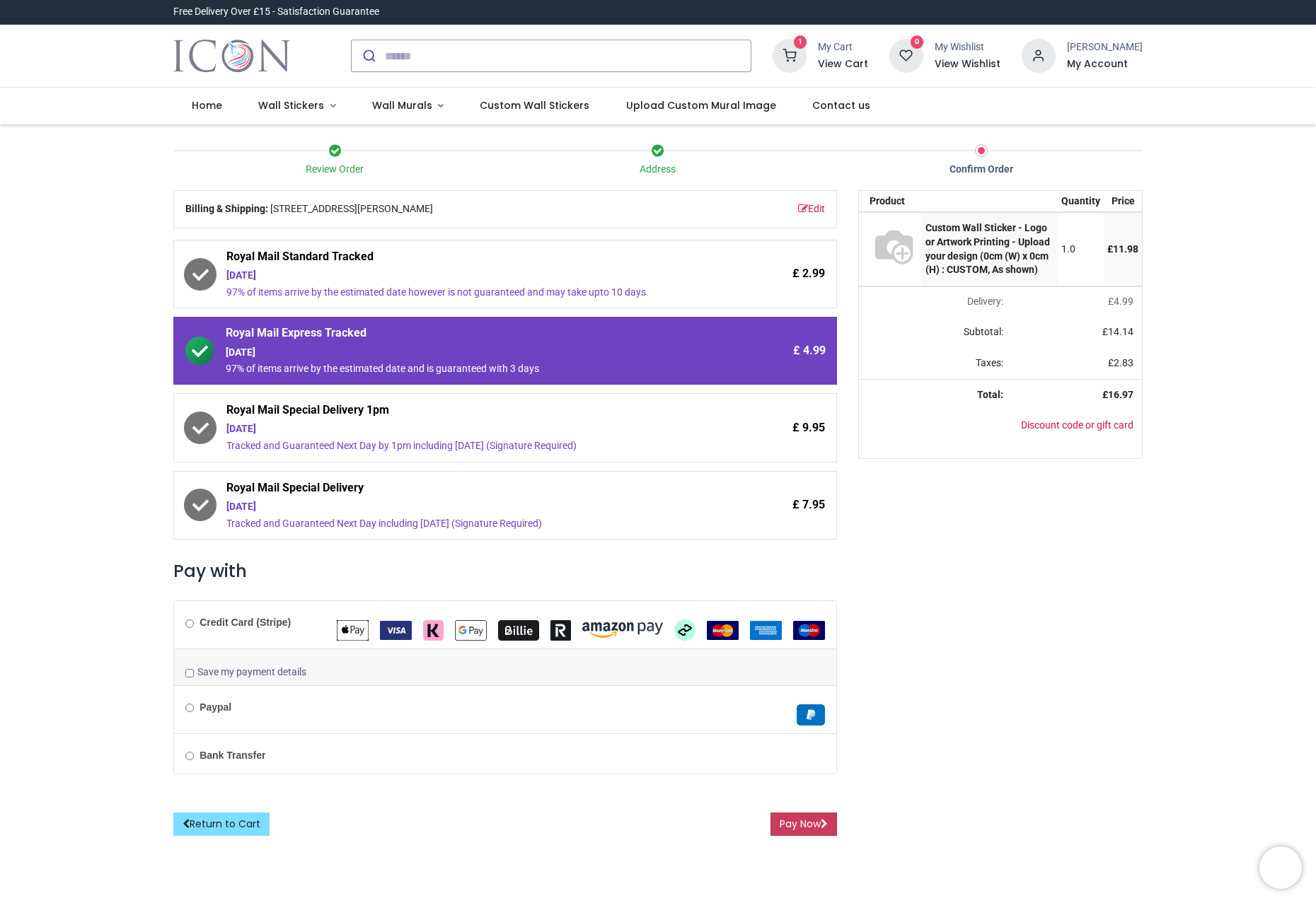
click at [814, 818] on button "Pay Now" at bounding box center [803, 824] width 67 height 24
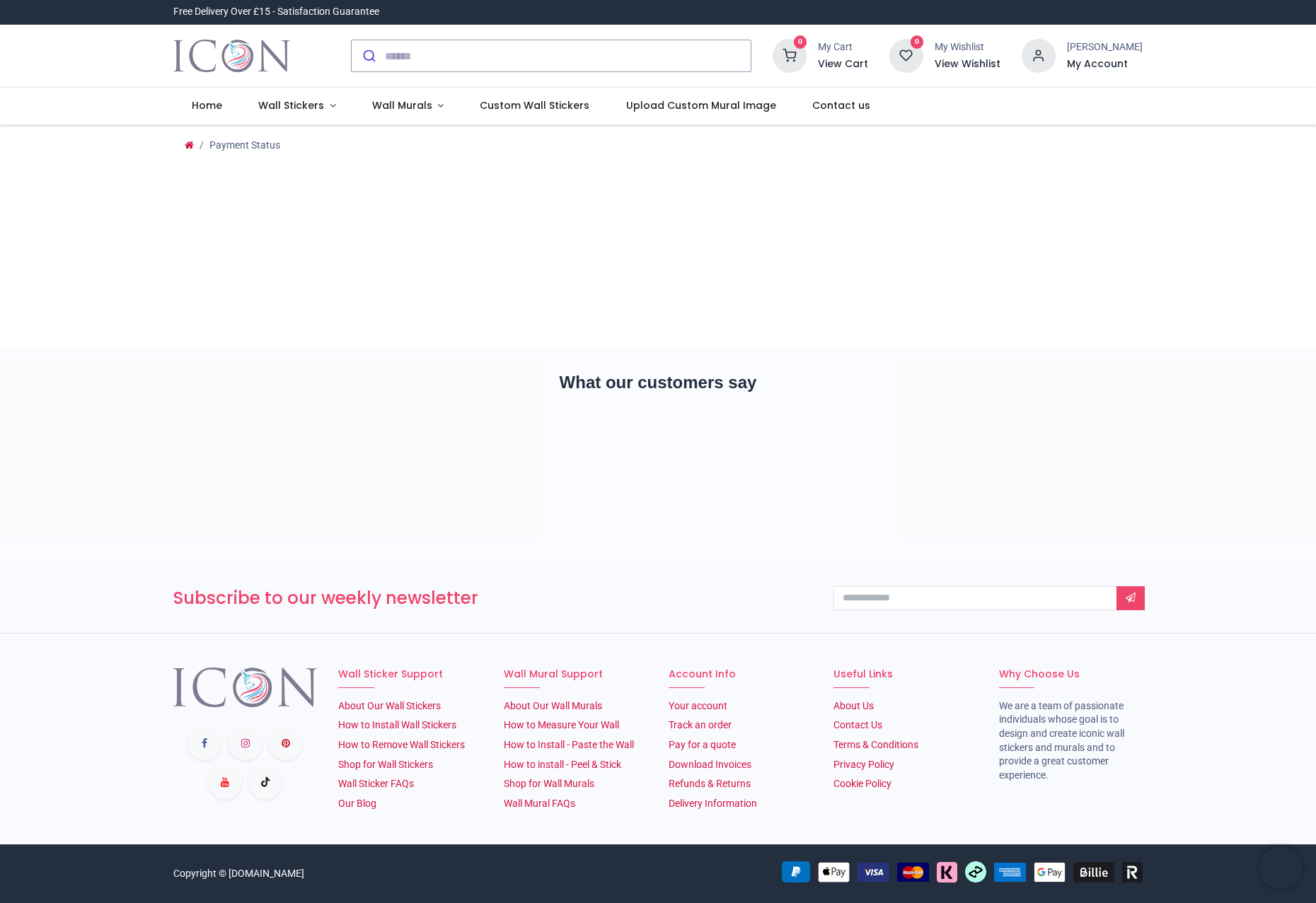
type input "**********"
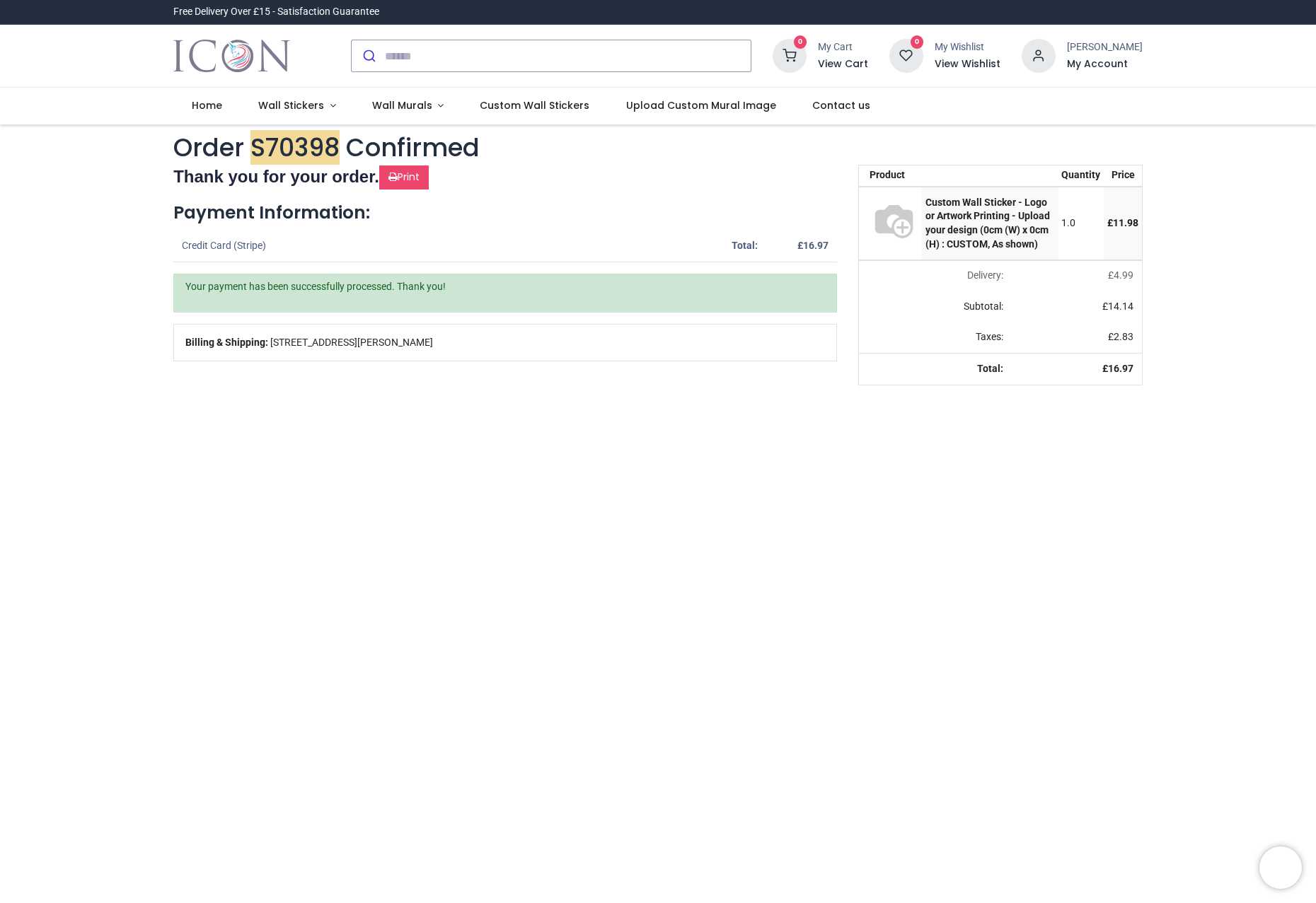
type input "**********"
